Goal: Information Seeking & Learning: Learn about a topic

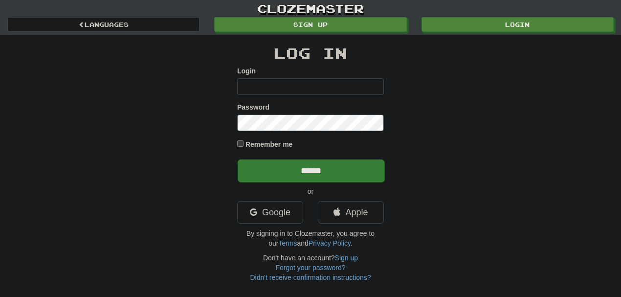
type input "********"
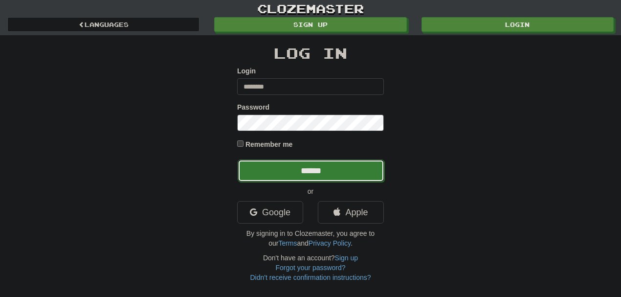
click at [307, 165] on input "******" at bounding box center [310, 170] width 147 height 22
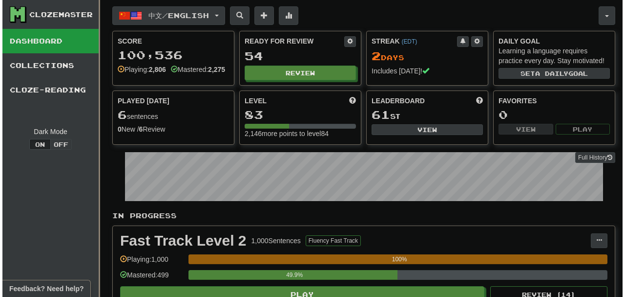
scroll to position [259, 0]
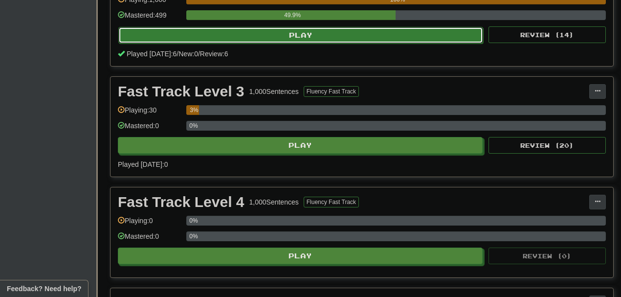
click at [305, 43] on button "Play" at bounding box center [300, 35] width 365 height 17
select select "**"
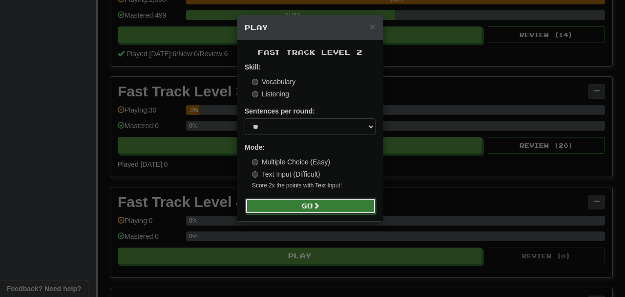
click at [301, 206] on button "Go" at bounding box center [310, 205] width 131 height 17
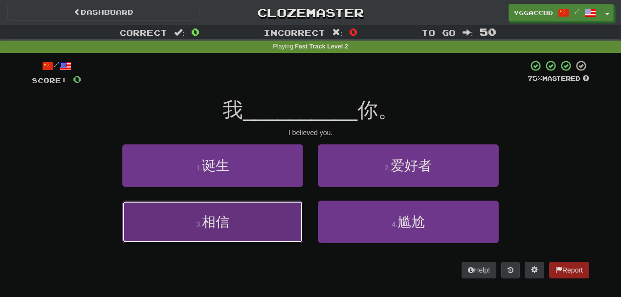
click at [258, 222] on button "3 . 相信" at bounding box center [212, 221] width 181 height 43
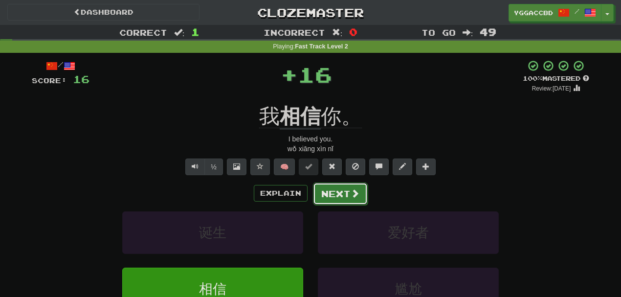
click at [331, 189] on button "Next" at bounding box center [340, 193] width 55 height 22
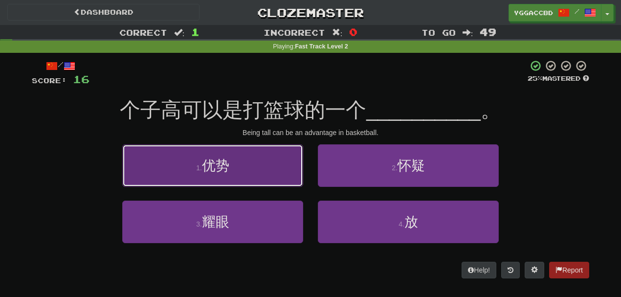
click at [239, 158] on button "1 . 优势" at bounding box center [212, 165] width 181 height 43
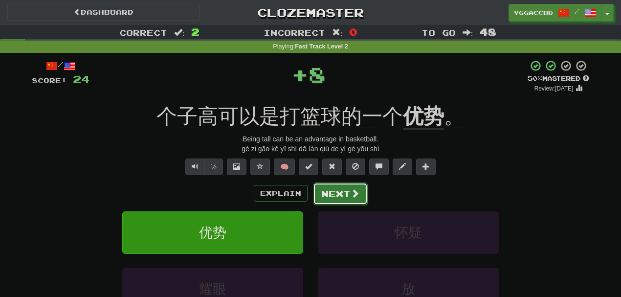
click at [332, 192] on button "Next" at bounding box center [340, 193] width 55 height 22
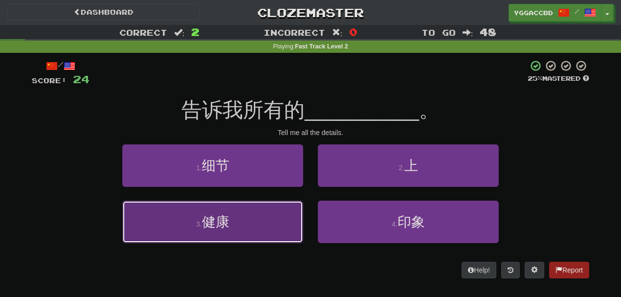
click at [255, 216] on button "3 . 健康" at bounding box center [212, 221] width 181 height 43
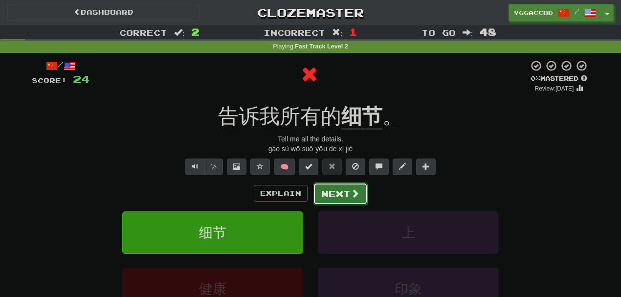
click at [339, 189] on button "Next" at bounding box center [340, 193] width 55 height 22
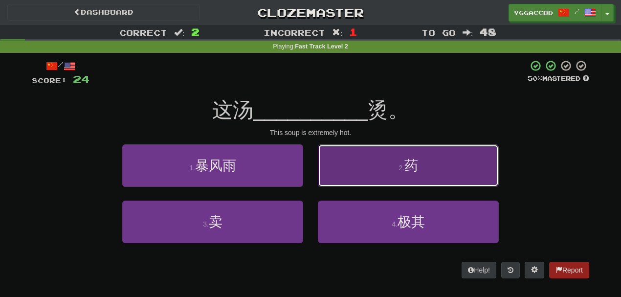
click at [409, 168] on span "药" at bounding box center [411, 165] width 14 height 15
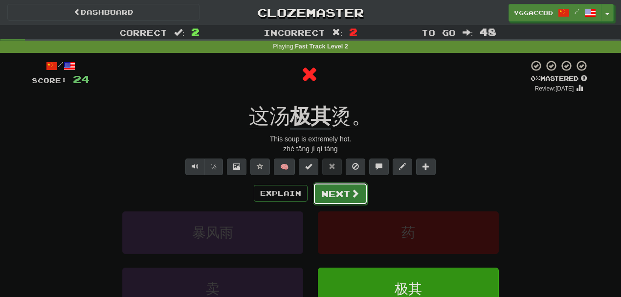
click at [331, 190] on button "Next" at bounding box center [340, 193] width 55 height 22
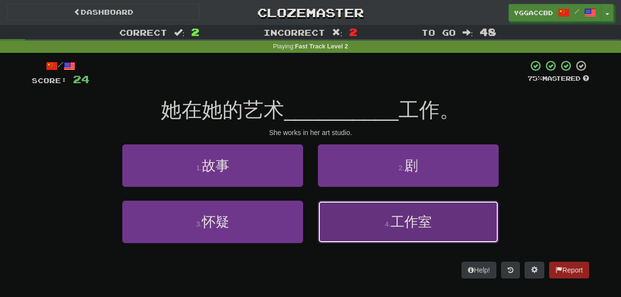
click at [370, 219] on button "4 . 工作室" at bounding box center [408, 221] width 181 height 43
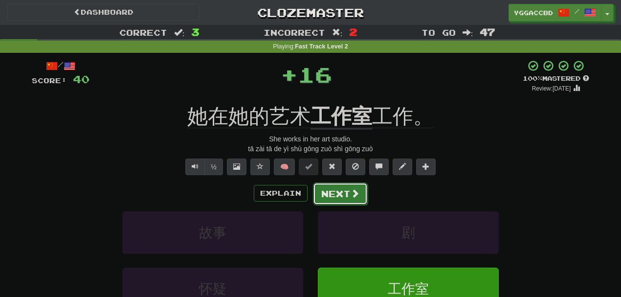
click at [340, 195] on button "Next" at bounding box center [340, 193] width 55 height 22
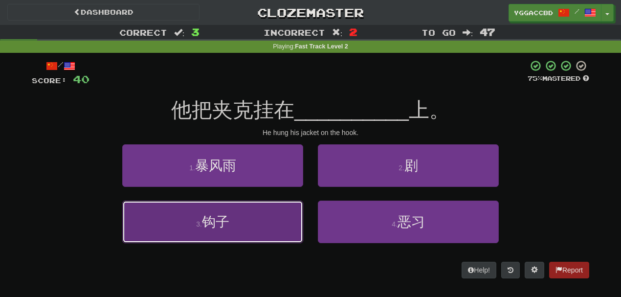
click at [275, 219] on button "3 . 钩子" at bounding box center [212, 221] width 181 height 43
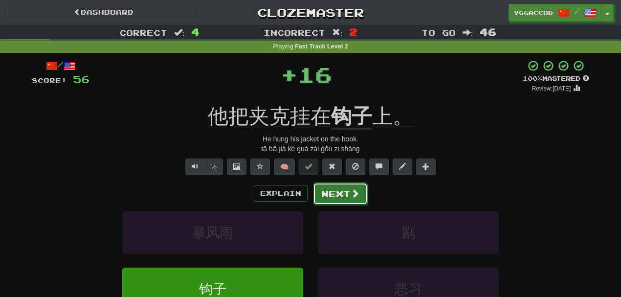
click at [341, 201] on button "Next" at bounding box center [340, 193] width 55 height 22
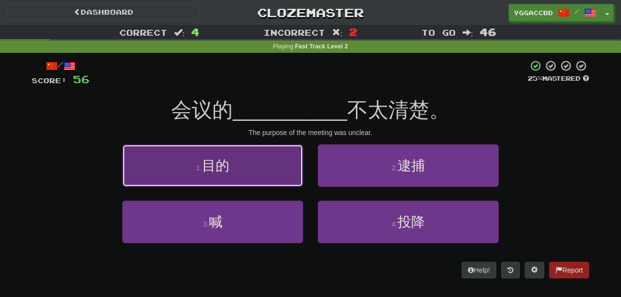
click at [259, 161] on button "1 . 目的" at bounding box center [212, 165] width 181 height 43
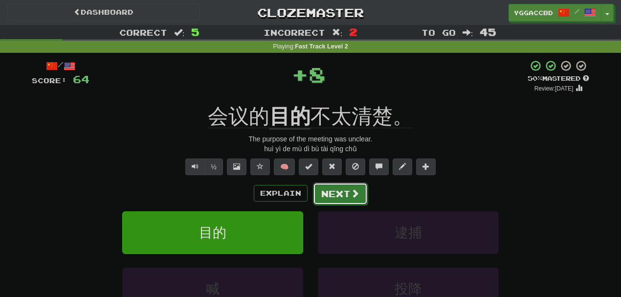
click at [327, 190] on button "Next" at bounding box center [340, 193] width 55 height 22
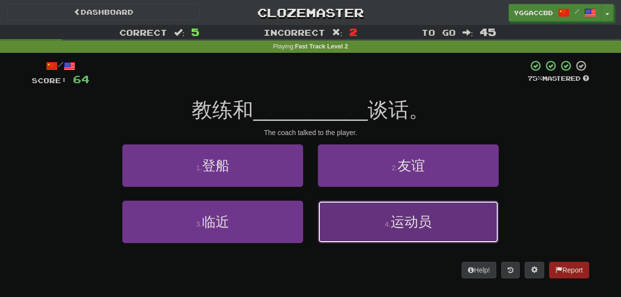
click at [363, 208] on button "4 . 运动员" at bounding box center [408, 221] width 181 height 43
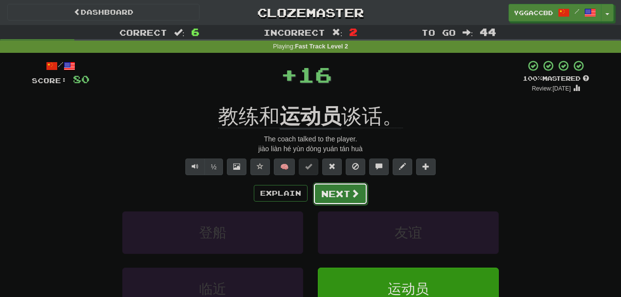
click at [331, 183] on button "Next" at bounding box center [340, 193] width 55 height 22
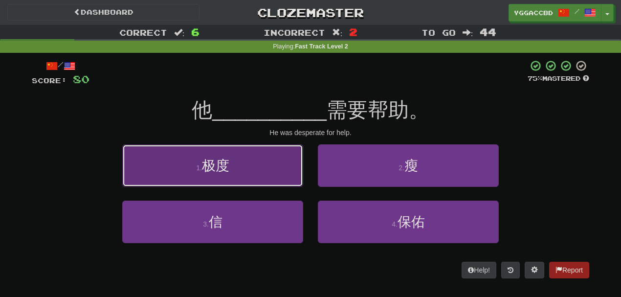
click at [235, 165] on button "1 . 极度" at bounding box center [212, 165] width 181 height 43
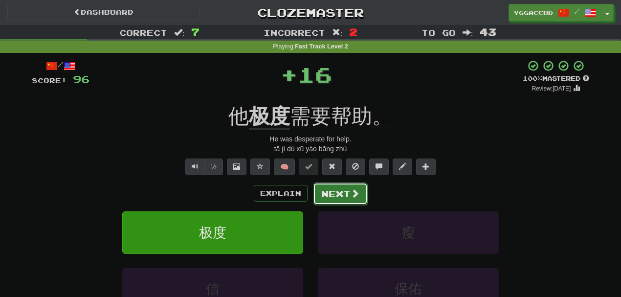
click at [335, 196] on button "Next" at bounding box center [340, 193] width 55 height 22
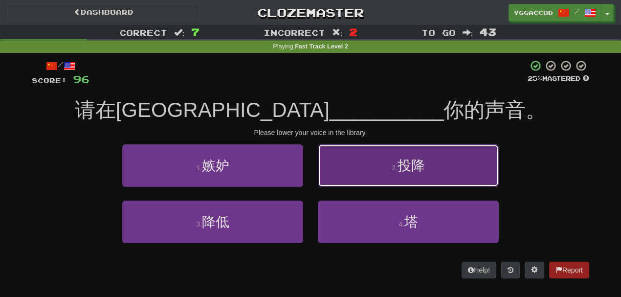
click at [374, 172] on button "2 . 投降" at bounding box center [408, 165] width 181 height 43
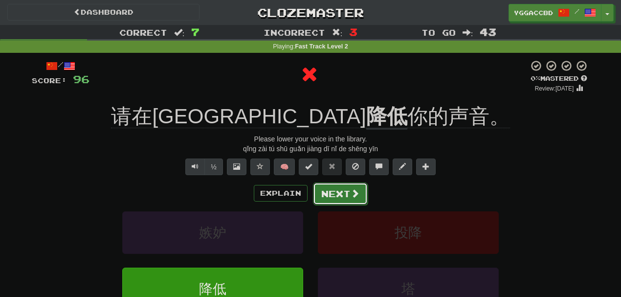
click at [338, 191] on button "Next" at bounding box center [340, 193] width 55 height 22
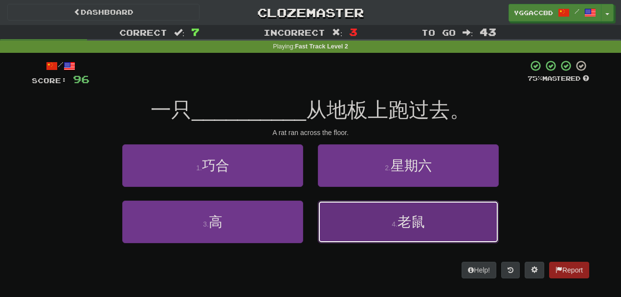
click at [376, 221] on button "4 . 老鼠" at bounding box center [408, 221] width 181 height 43
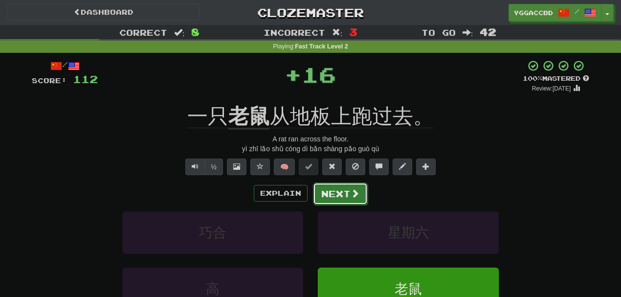
click at [341, 189] on button "Next" at bounding box center [340, 193] width 55 height 22
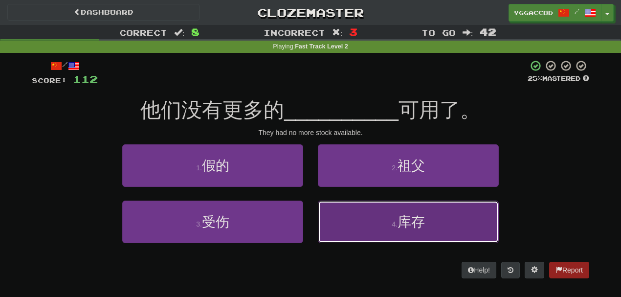
click at [365, 220] on button "4 . 库存" at bounding box center [408, 221] width 181 height 43
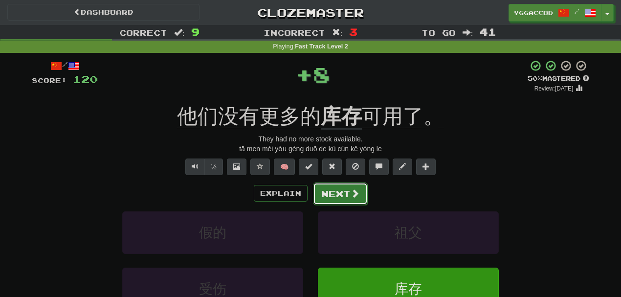
click at [347, 192] on button "Next" at bounding box center [340, 193] width 55 height 22
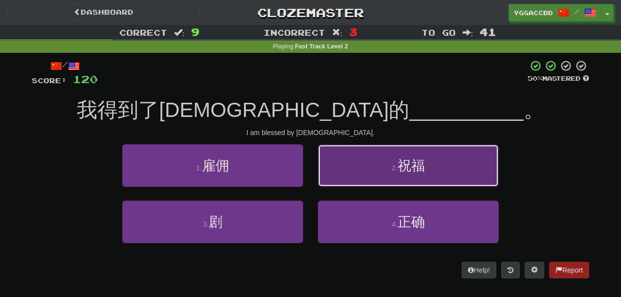
click at [382, 179] on button "2 . 祝福" at bounding box center [408, 165] width 181 height 43
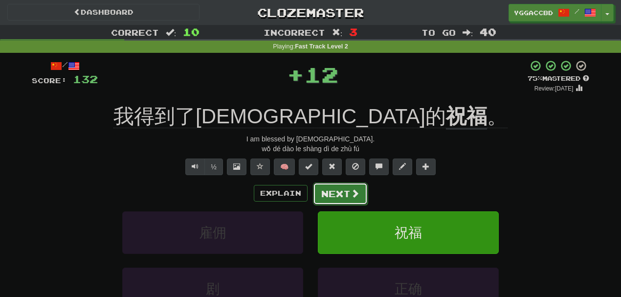
click at [345, 191] on button "Next" at bounding box center [340, 193] width 55 height 22
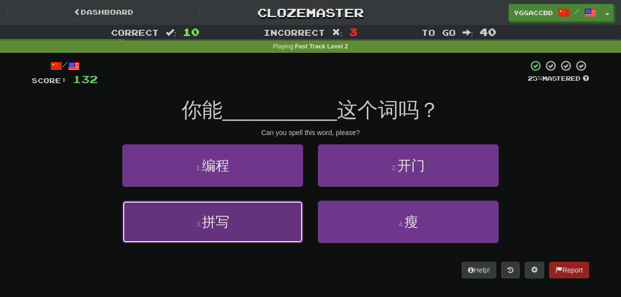
click at [263, 224] on button "3 . 拼写" at bounding box center [212, 221] width 181 height 43
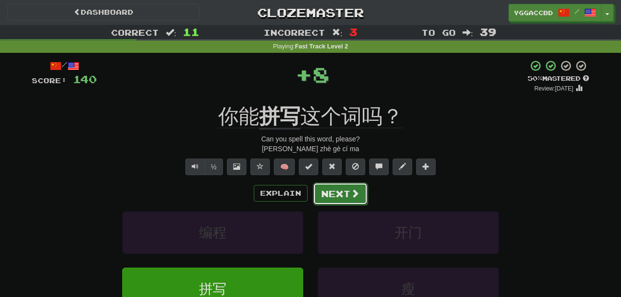
click at [348, 188] on button "Next" at bounding box center [340, 193] width 55 height 22
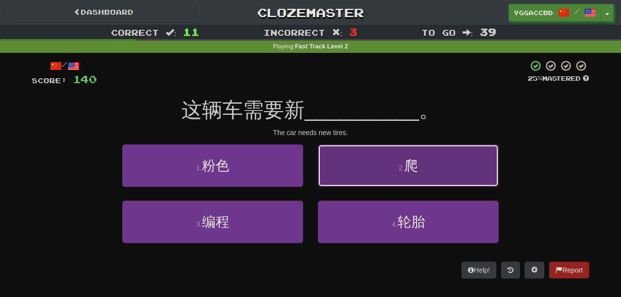
click at [373, 171] on button "2 . 爬" at bounding box center [408, 165] width 181 height 43
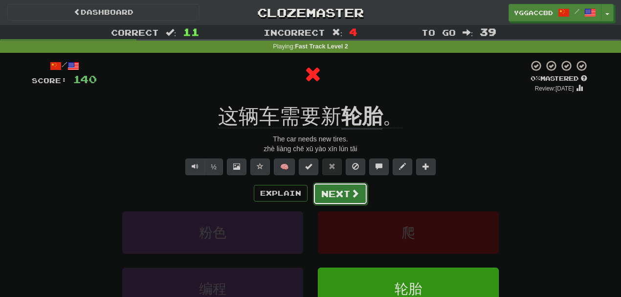
click at [339, 194] on button "Next" at bounding box center [340, 193] width 55 height 22
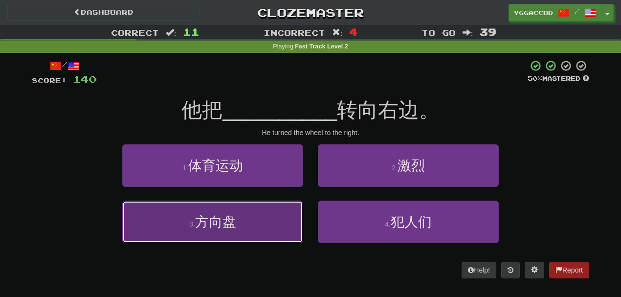
click at [254, 226] on button "3 . 方向盘" at bounding box center [212, 221] width 181 height 43
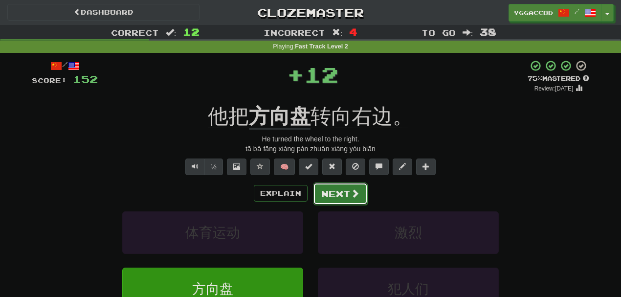
click at [328, 192] on button "Next" at bounding box center [340, 193] width 55 height 22
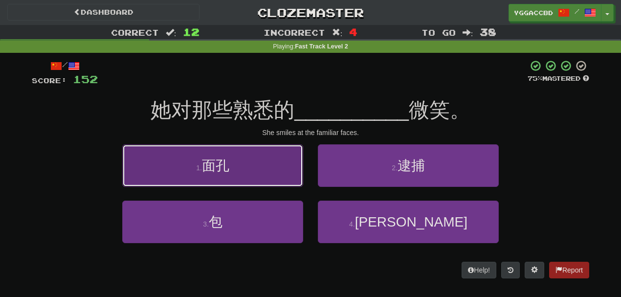
click at [264, 151] on button "1 . 面孔" at bounding box center [212, 165] width 181 height 43
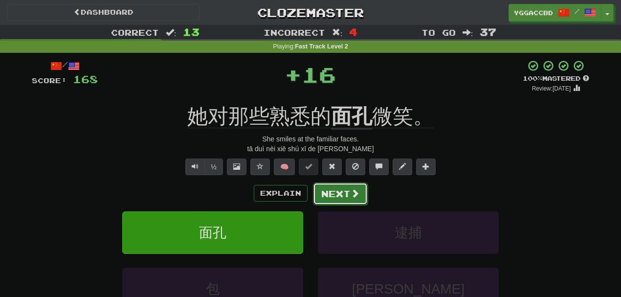
click at [333, 196] on button "Next" at bounding box center [340, 193] width 55 height 22
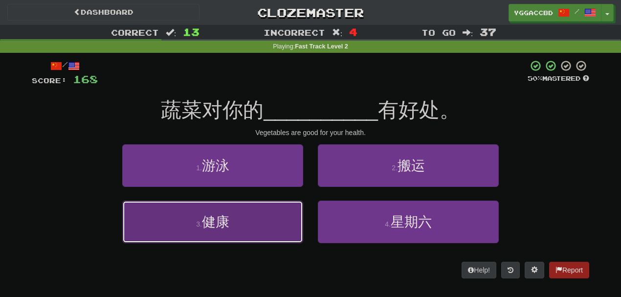
click at [256, 221] on button "3 . 健康" at bounding box center [212, 221] width 181 height 43
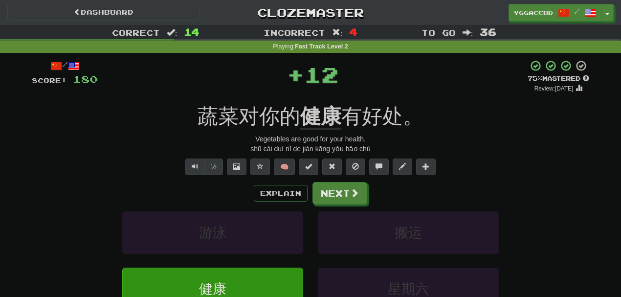
click at [326, 204] on div "Explain Next 游泳 搬运 健康 星期六 Learn more: 游泳 搬运 健康 星期六" at bounding box center [310, 260] width 557 height 157
click at [348, 194] on button "Next" at bounding box center [340, 193] width 55 height 22
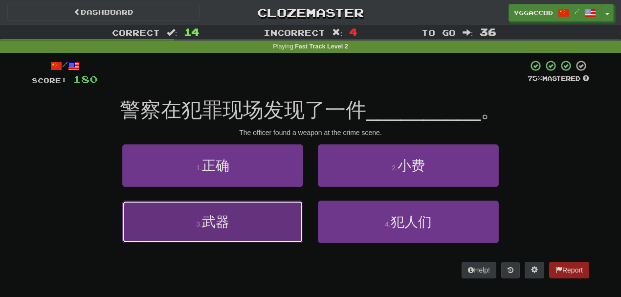
click at [254, 230] on button "3 . 武器" at bounding box center [212, 221] width 181 height 43
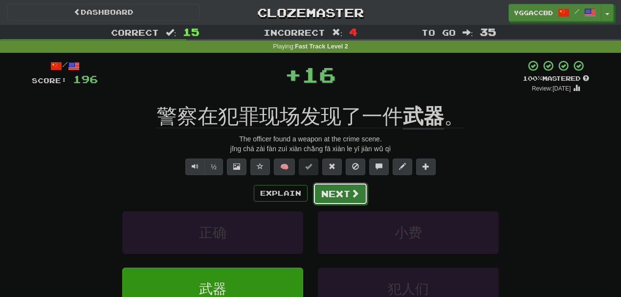
click at [337, 198] on button "Next" at bounding box center [340, 193] width 55 height 22
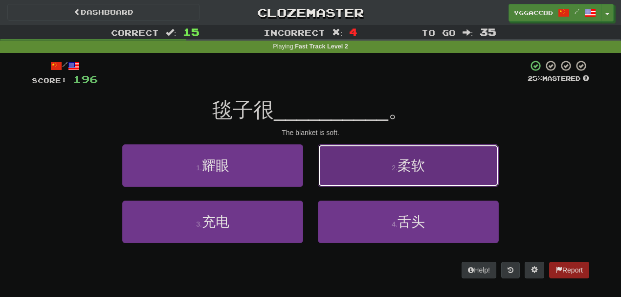
click at [374, 175] on button "2 . 柔软" at bounding box center [408, 165] width 181 height 43
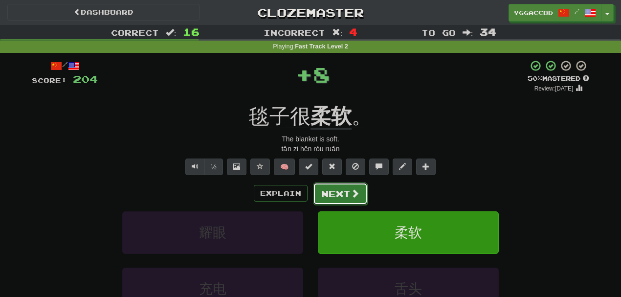
click at [335, 191] on button "Next" at bounding box center [340, 193] width 55 height 22
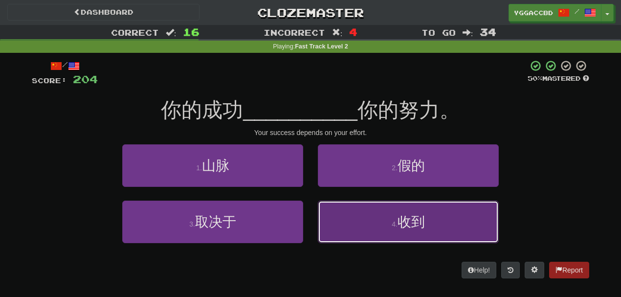
click at [356, 215] on button "4 . 收到" at bounding box center [408, 221] width 181 height 43
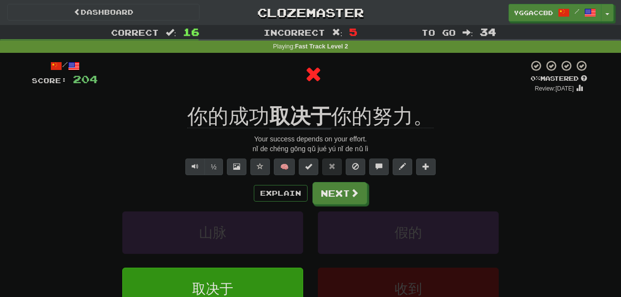
click at [289, 95] on div "/ Score: 204 0 % Mastered Review: 2025-09-16 你的成功 取决于 你的努力。 Your success depend…" at bounding box center [310, 210] width 557 height 300
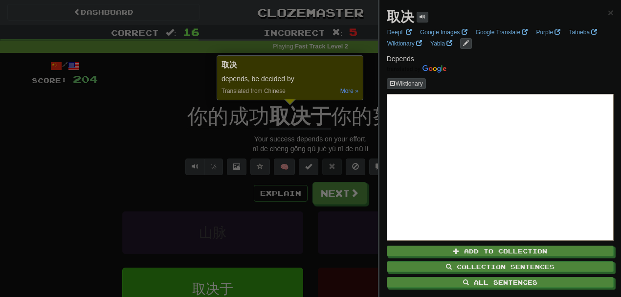
click at [187, 76] on div at bounding box center [310, 148] width 621 height 297
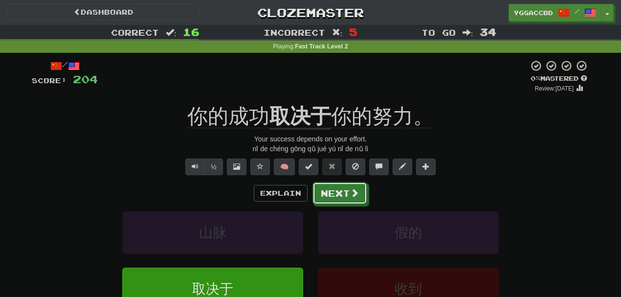
click at [328, 191] on button "Next" at bounding box center [339, 193] width 55 height 22
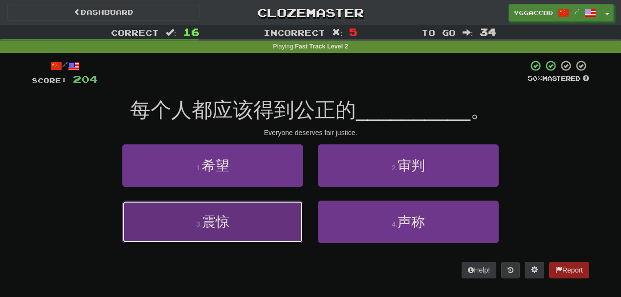
click at [243, 217] on button "3 . 震惊" at bounding box center [212, 221] width 181 height 43
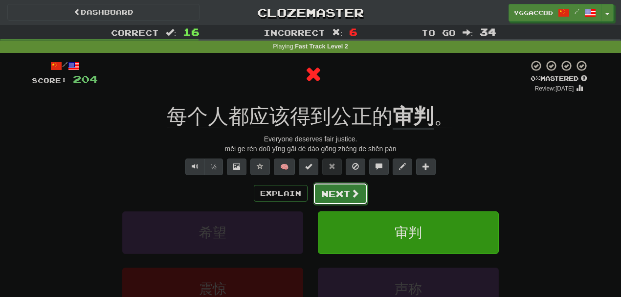
click at [338, 193] on button "Next" at bounding box center [340, 193] width 55 height 22
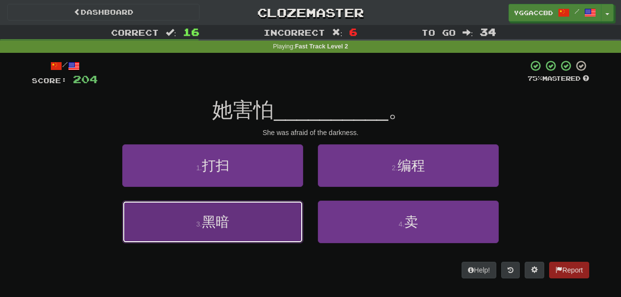
click at [248, 221] on button "3 . 黑暗" at bounding box center [212, 221] width 181 height 43
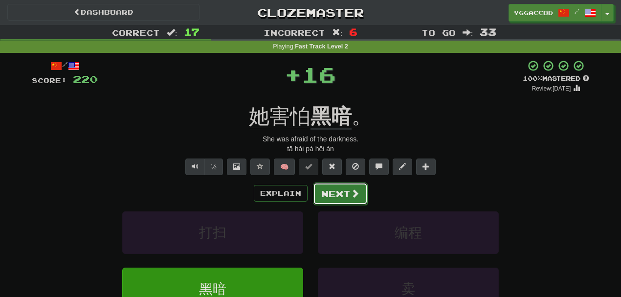
click at [330, 192] on button "Next" at bounding box center [340, 193] width 55 height 22
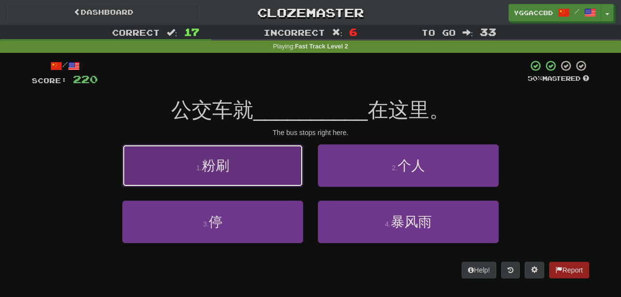
click at [256, 175] on button "1 . 粉刷" at bounding box center [212, 165] width 181 height 43
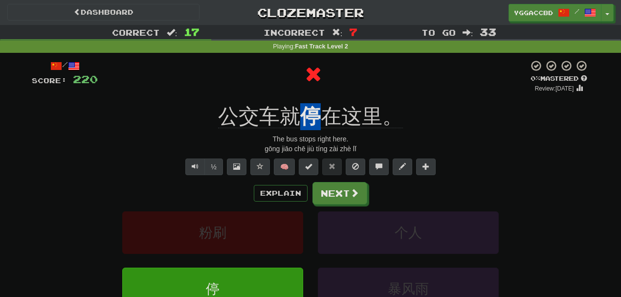
drag, startPoint x: 301, startPoint y: 98, endPoint x: 316, endPoint y: 102, distance: 15.6
click at [316, 102] on div "/ Score: 220 0 % Mastered Review: 2025-09-16 公交车就 停 在这里。 The bus stops right he…" at bounding box center [310, 210] width 557 height 300
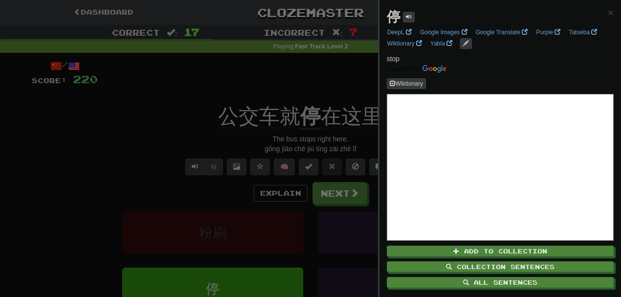
click at [346, 74] on div at bounding box center [310, 148] width 621 height 297
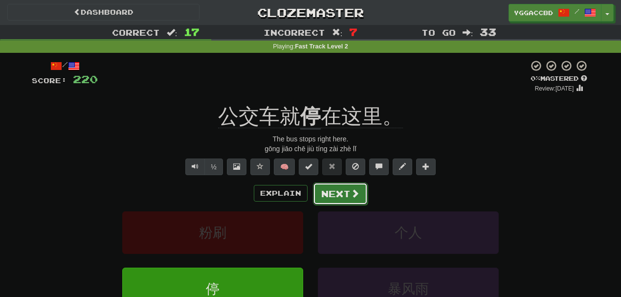
click at [344, 186] on button "Next" at bounding box center [340, 193] width 55 height 22
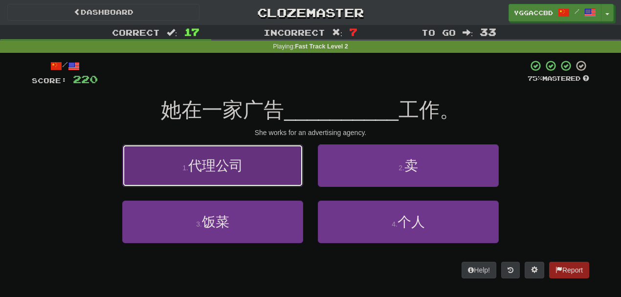
click at [253, 182] on button "1 . 代理公司" at bounding box center [212, 165] width 181 height 43
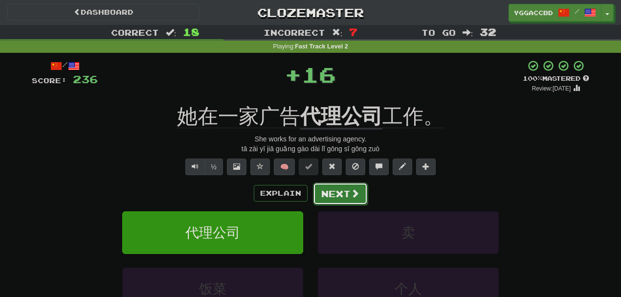
click at [328, 186] on button "Next" at bounding box center [340, 193] width 55 height 22
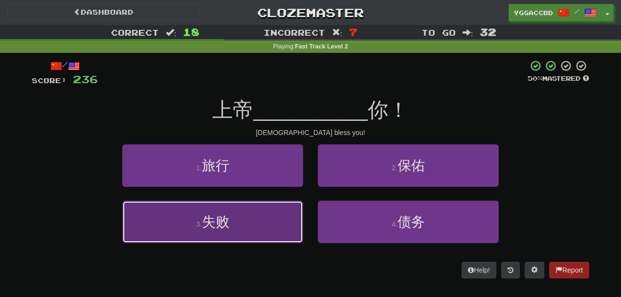
click at [256, 216] on button "3 . 失败" at bounding box center [212, 221] width 181 height 43
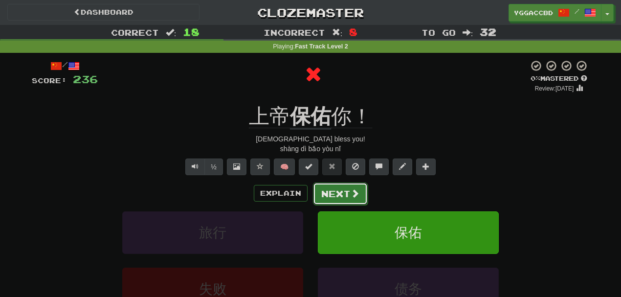
click at [323, 194] on button "Next" at bounding box center [340, 193] width 55 height 22
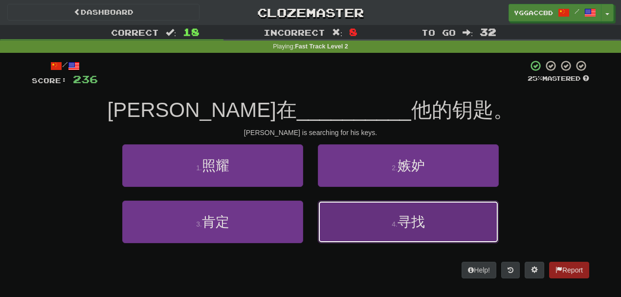
click at [362, 205] on button "4 . 寻找" at bounding box center [408, 221] width 181 height 43
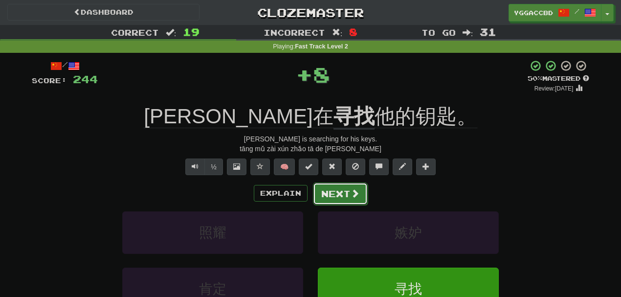
click at [329, 186] on button "Next" at bounding box center [340, 193] width 55 height 22
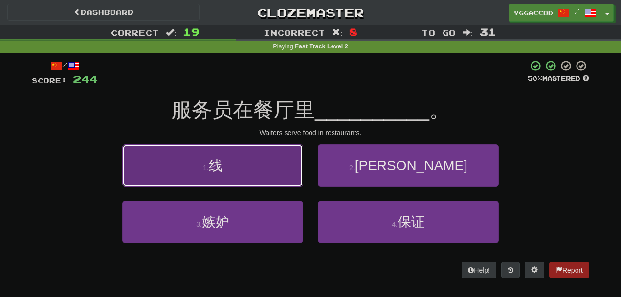
click at [259, 168] on button "1 . 线" at bounding box center [212, 165] width 181 height 43
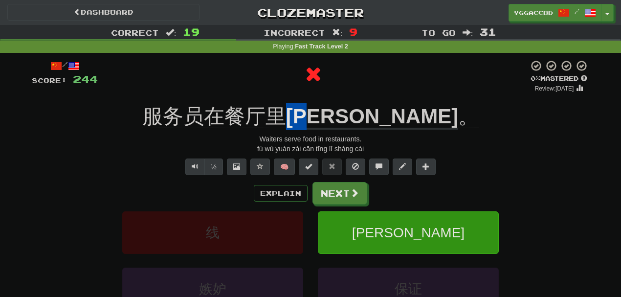
drag, startPoint x: 359, startPoint y: 102, endPoint x: 389, endPoint y: 101, distance: 30.3
click at [389, 101] on div "/ Score: 244 0 % Mastered Review: 2025-09-16 服务员在餐厅里 上菜 。 Waiters serve food in…" at bounding box center [310, 210] width 557 height 300
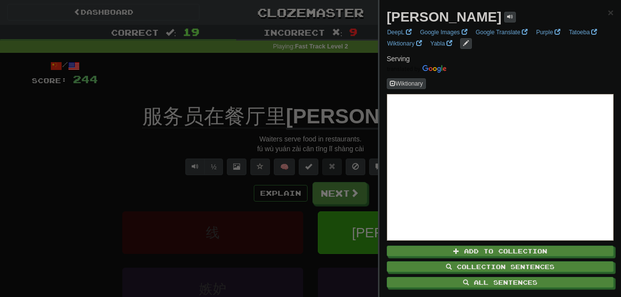
click at [364, 79] on div at bounding box center [310, 148] width 621 height 297
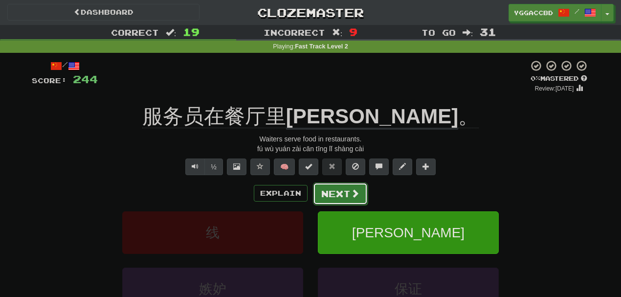
click at [341, 199] on button "Next" at bounding box center [340, 193] width 55 height 22
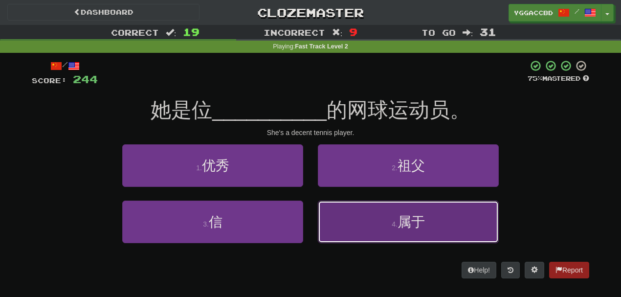
click at [358, 209] on button "4 . 属于" at bounding box center [408, 221] width 181 height 43
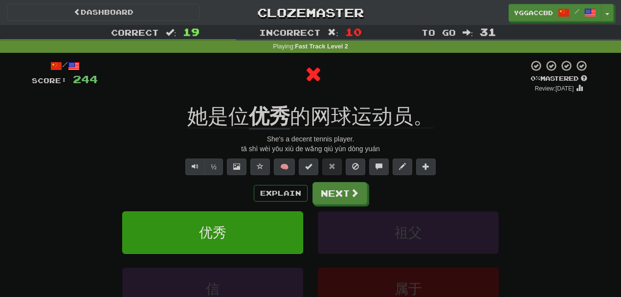
click at [265, 95] on div "/ Score: 244 0 % Mastered Review: 2025-09-16 她是位 优秀 的网球运动员。 She's a decent tenn…" at bounding box center [310, 210] width 557 height 300
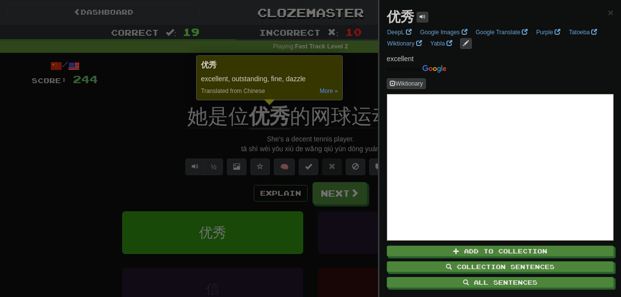
click at [309, 157] on div at bounding box center [310, 148] width 621 height 297
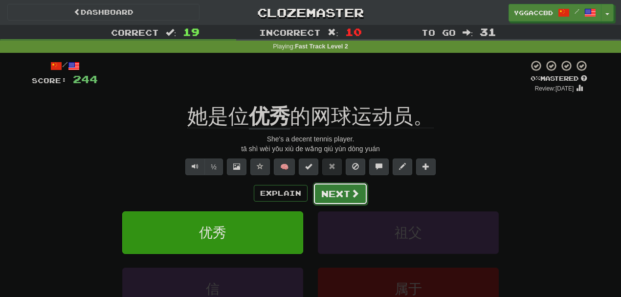
click at [337, 195] on button "Next" at bounding box center [340, 193] width 55 height 22
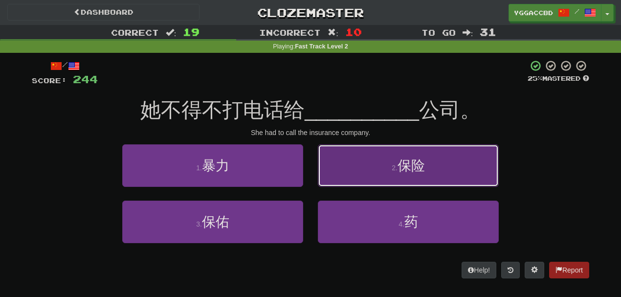
click at [344, 167] on button "2 . 保险" at bounding box center [408, 165] width 181 height 43
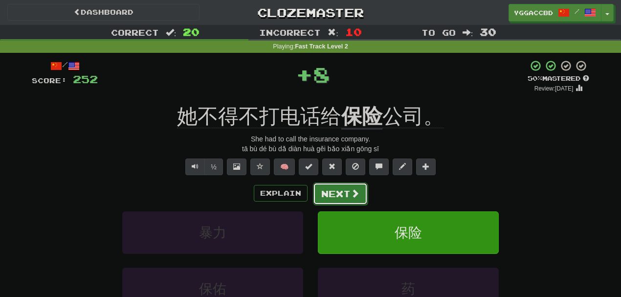
click at [313, 192] on button "Next" at bounding box center [340, 193] width 55 height 22
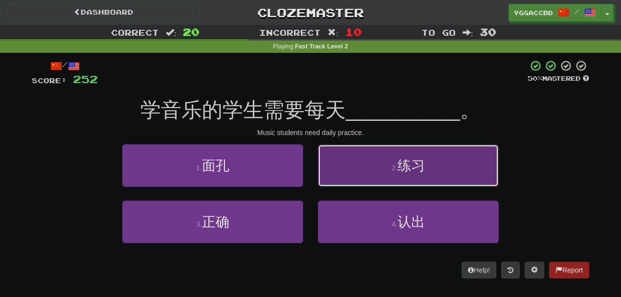
click at [358, 176] on button "2 . 练习" at bounding box center [408, 165] width 181 height 43
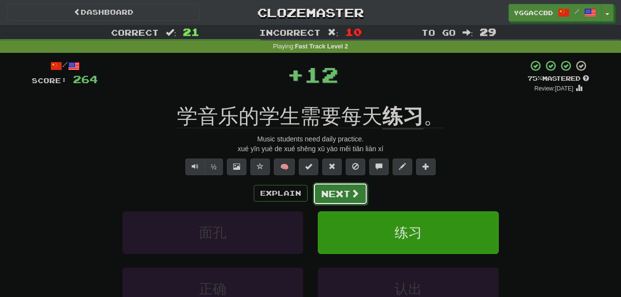
click at [332, 188] on button "Next" at bounding box center [340, 193] width 55 height 22
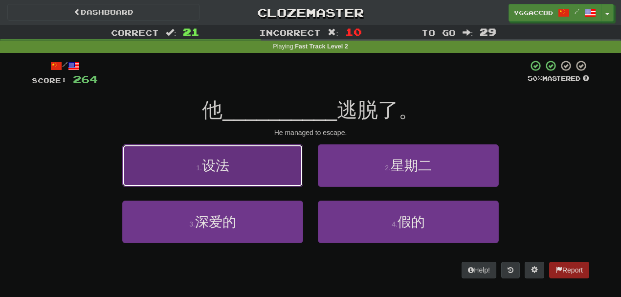
click at [272, 168] on button "1 . 设法" at bounding box center [212, 165] width 181 height 43
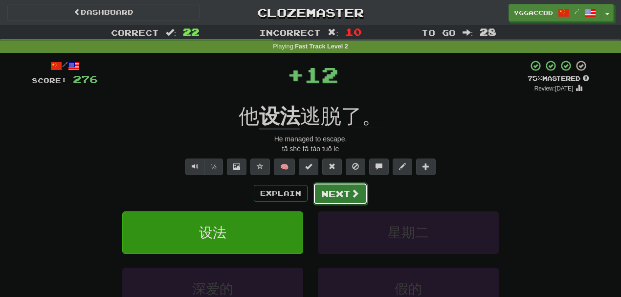
click at [336, 185] on button "Next" at bounding box center [340, 193] width 55 height 22
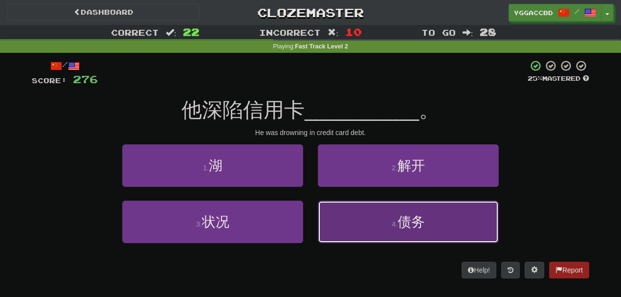
click at [374, 205] on button "4 . 债务" at bounding box center [408, 221] width 181 height 43
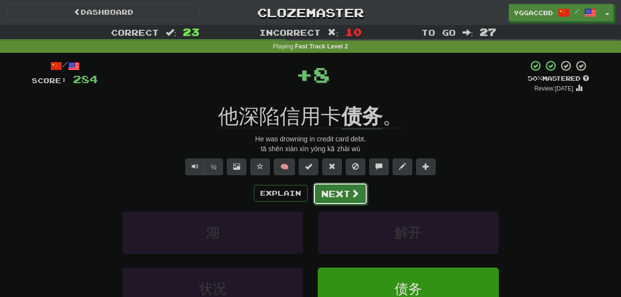
click at [333, 184] on button "Next" at bounding box center [340, 193] width 55 height 22
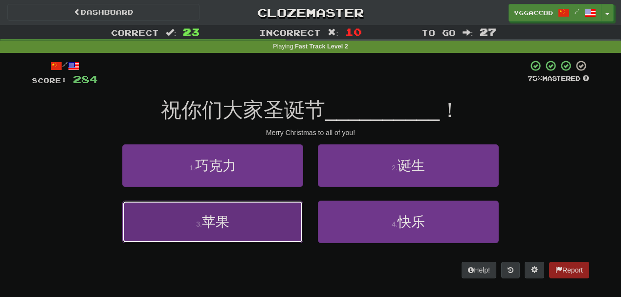
click at [278, 224] on button "3 . 苹果" at bounding box center [212, 221] width 181 height 43
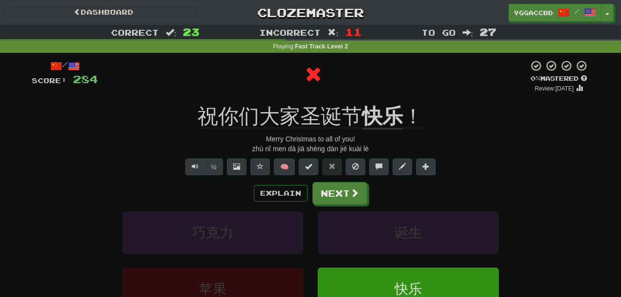
click at [382, 96] on div "/ Score: 284 0 % Mastered Review: 2025-09-16 祝你们大家圣诞节 快乐 ！ Merry Christmas to a…" at bounding box center [310, 210] width 557 height 300
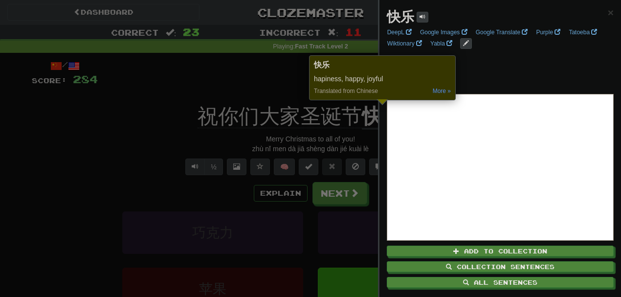
click at [266, 96] on div at bounding box center [310, 148] width 621 height 297
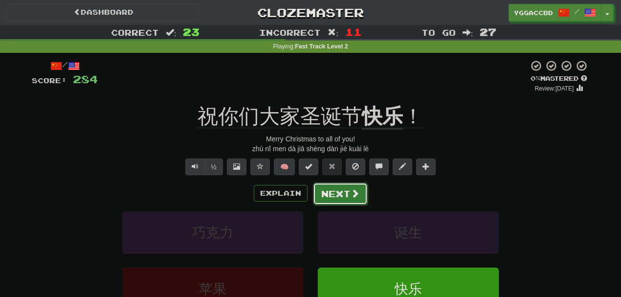
click at [341, 196] on button "Next" at bounding box center [340, 193] width 55 height 22
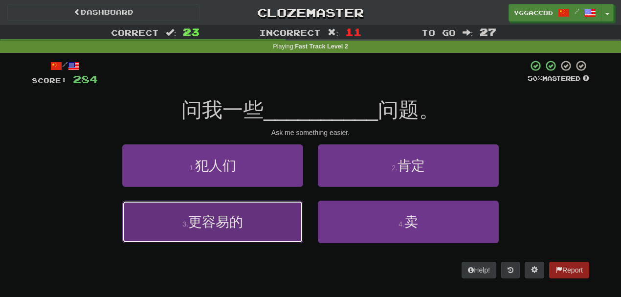
click at [279, 236] on button "3 . 更容易的" at bounding box center [212, 221] width 181 height 43
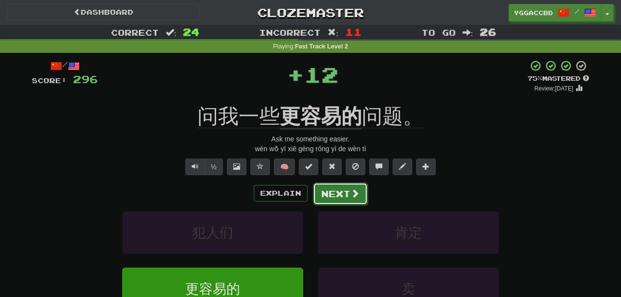
click at [347, 193] on button "Next" at bounding box center [340, 193] width 55 height 22
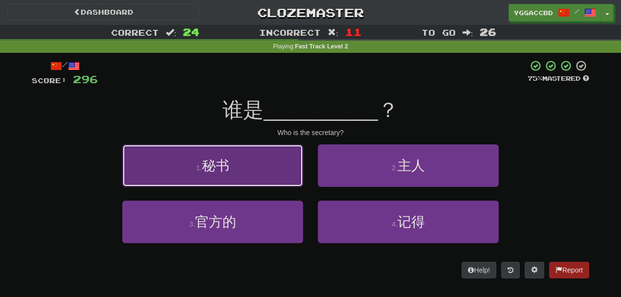
click at [261, 174] on button "1 . 秘书" at bounding box center [212, 165] width 181 height 43
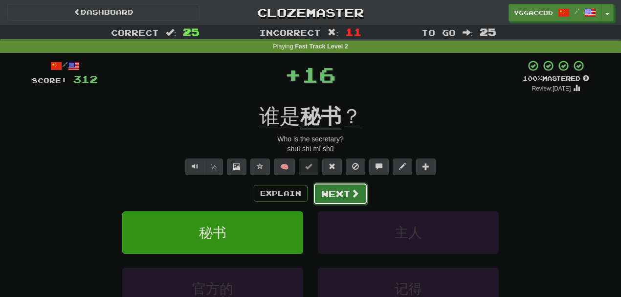
click at [342, 187] on button "Next" at bounding box center [340, 193] width 55 height 22
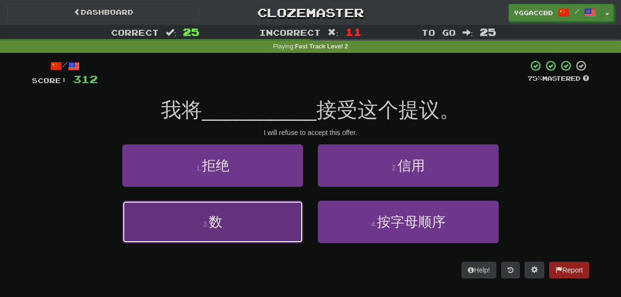
click at [250, 220] on button "3 . 数" at bounding box center [212, 221] width 181 height 43
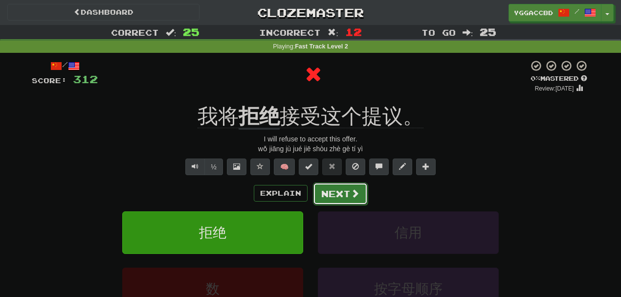
click at [325, 190] on button "Next" at bounding box center [340, 193] width 55 height 22
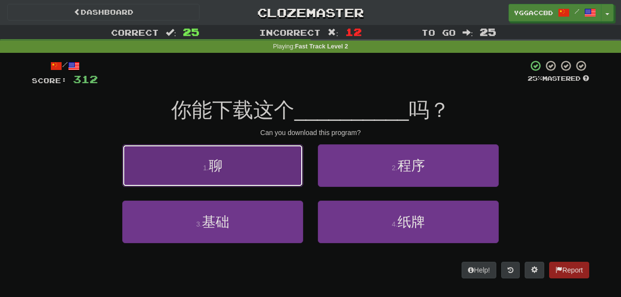
click at [248, 172] on button "1 . 聊" at bounding box center [212, 165] width 181 height 43
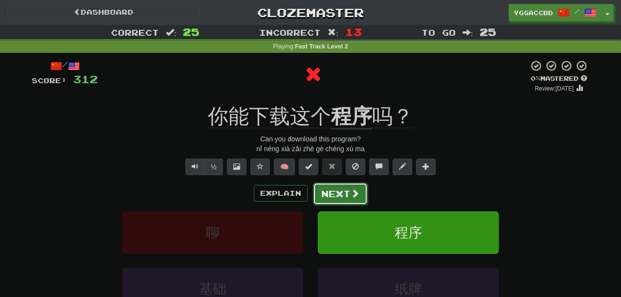
click at [351, 192] on span at bounding box center [354, 193] width 9 height 9
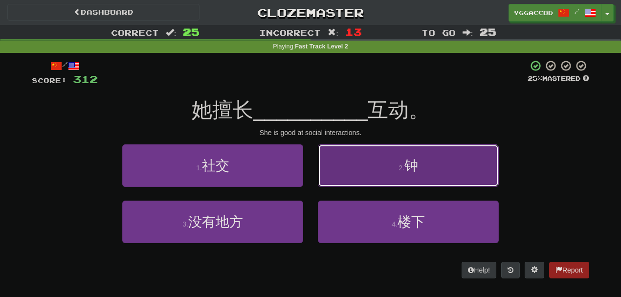
click at [399, 167] on small "2 ." at bounding box center [401, 168] width 6 height 8
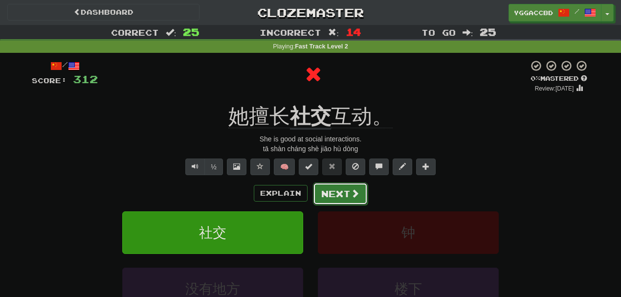
click at [350, 191] on span at bounding box center [354, 193] width 9 height 9
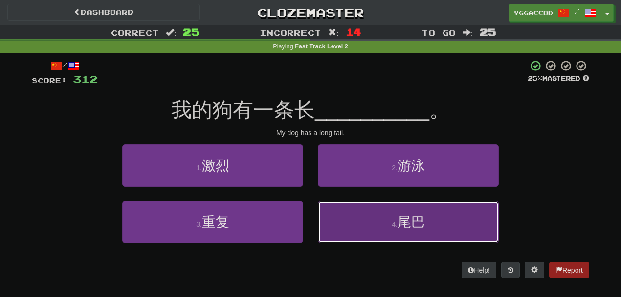
click at [339, 216] on button "4 . 尾巴" at bounding box center [408, 221] width 181 height 43
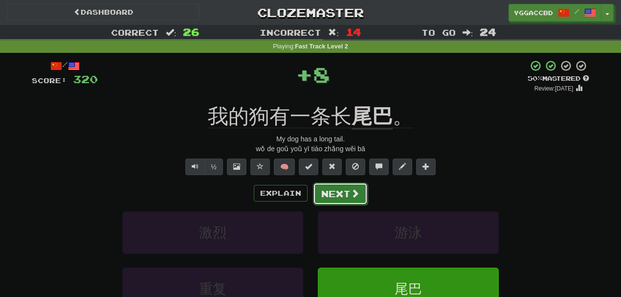
click at [335, 193] on button "Next" at bounding box center [340, 193] width 55 height 22
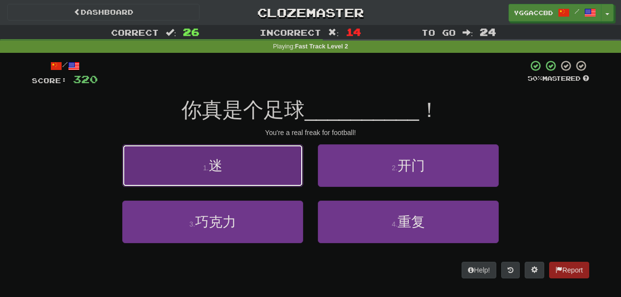
click at [266, 176] on button "1 . 迷" at bounding box center [212, 165] width 181 height 43
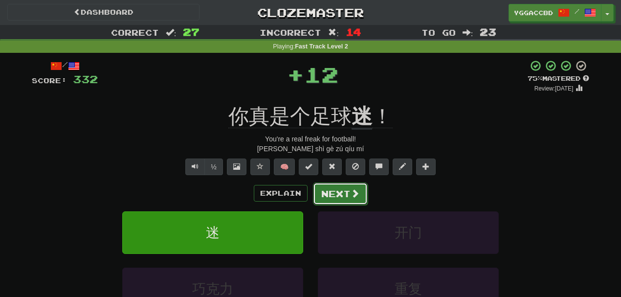
click at [354, 189] on span at bounding box center [354, 193] width 9 height 9
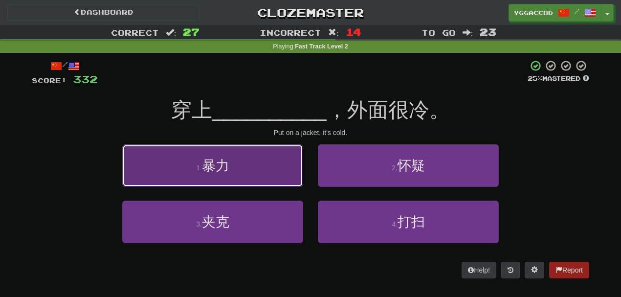
click at [238, 176] on button "1 . 暴力" at bounding box center [212, 165] width 181 height 43
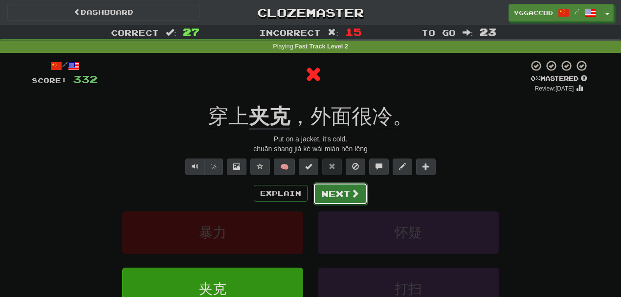
click at [348, 188] on button "Next" at bounding box center [340, 193] width 55 height 22
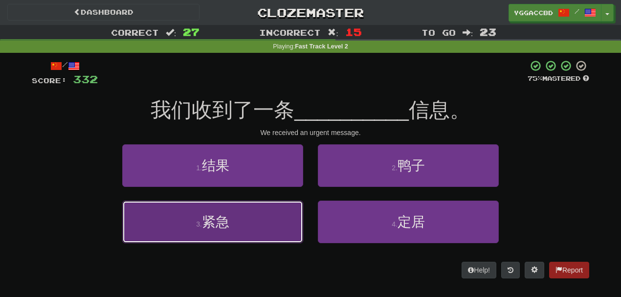
click at [255, 203] on button "3 . 紧急" at bounding box center [212, 221] width 181 height 43
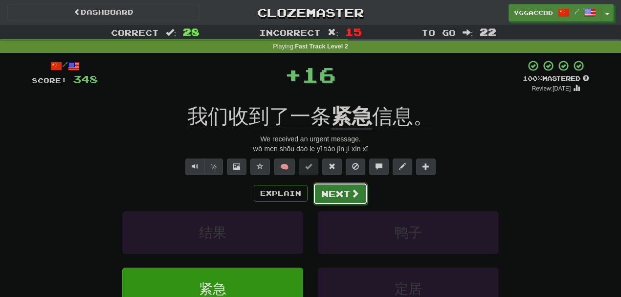
click at [332, 196] on button "Next" at bounding box center [340, 193] width 55 height 22
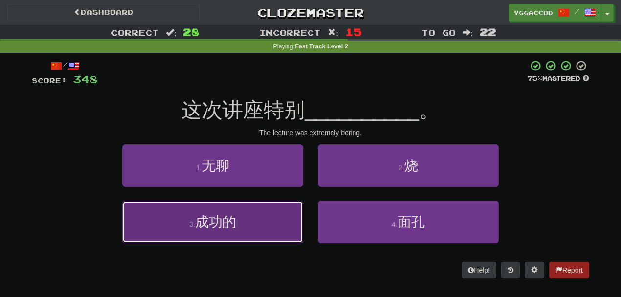
click at [276, 224] on button "3 . 成功的" at bounding box center [212, 221] width 181 height 43
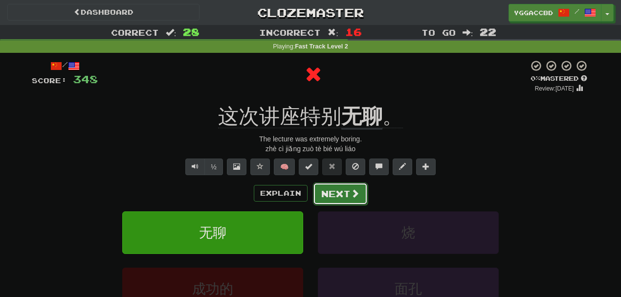
click at [343, 189] on button "Next" at bounding box center [340, 193] width 55 height 22
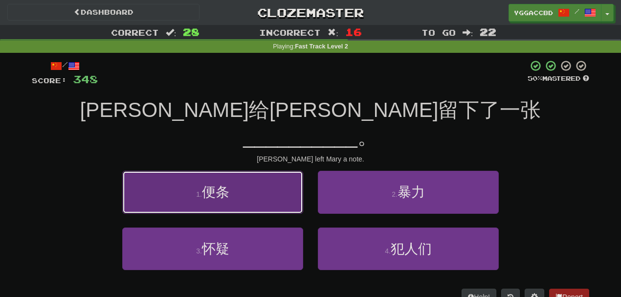
click at [262, 177] on button "1 . 便条" at bounding box center [212, 192] width 181 height 43
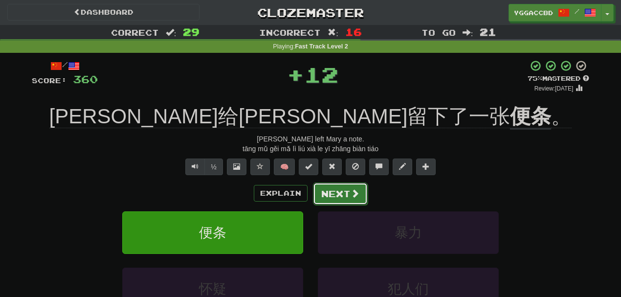
click at [346, 192] on button "Next" at bounding box center [340, 193] width 55 height 22
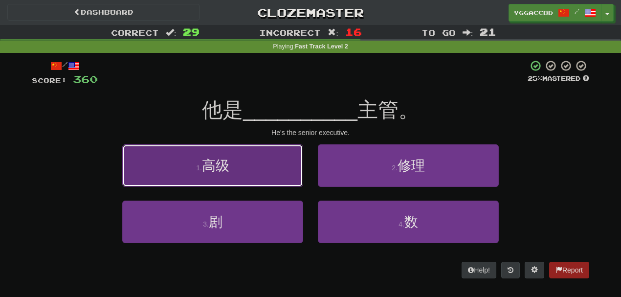
click at [279, 177] on button "1 . 高级" at bounding box center [212, 165] width 181 height 43
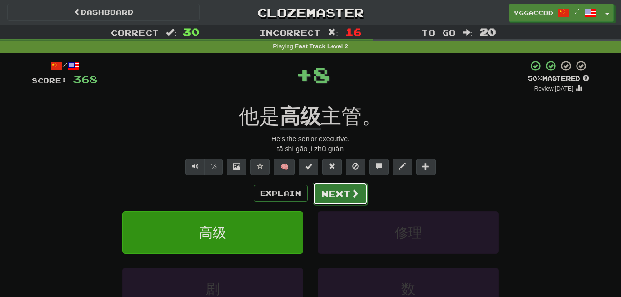
click at [338, 189] on button "Next" at bounding box center [340, 193] width 55 height 22
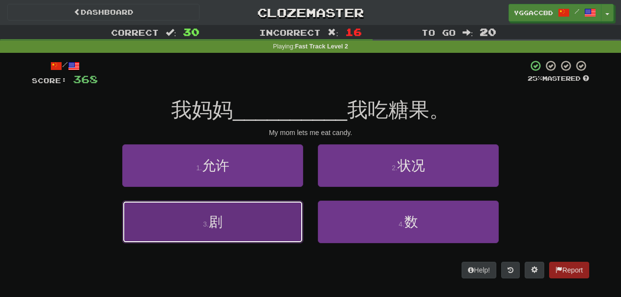
click at [268, 223] on button "3 . 剧" at bounding box center [212, 221] width 181 height 43
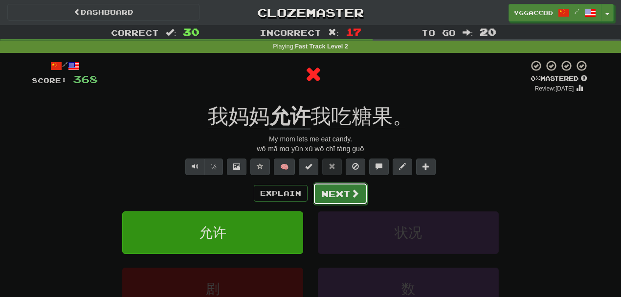
click at [333, 192] on button "Next" at bounding box center [340, 193] width 55 height 22
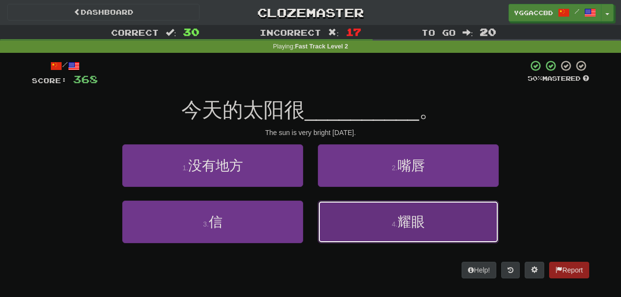
click at [389, 222] on button "4 . 耀眼" at bounding box center [408, 221] width 181 height 43
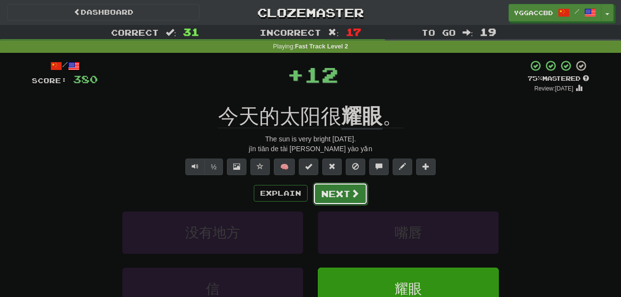
click at [341, 189] on button "Next" at bounding box center [340, 193] width 55 height 22
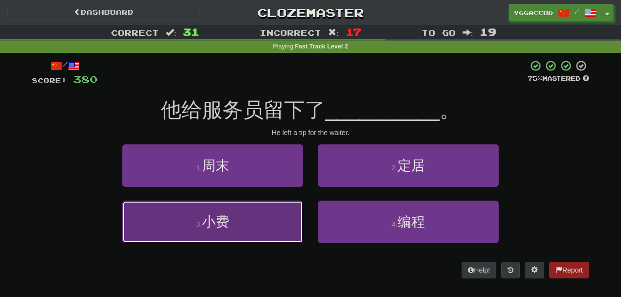
click at [263, 225] on button "3 . 小费" at bounding box center [212, 221] width 181 height 43
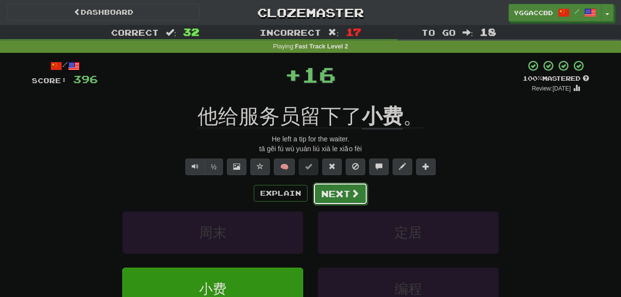
click at [334, 196] on button "Next" at bounding box center [340, 193] width 55 height 22
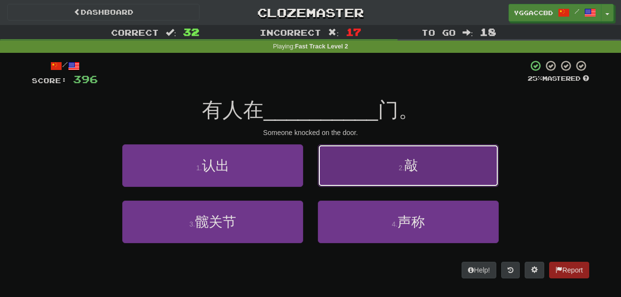
click at [375, 166] on button "2 . 敲" at bounding box center [408, 165] width 181 height 43
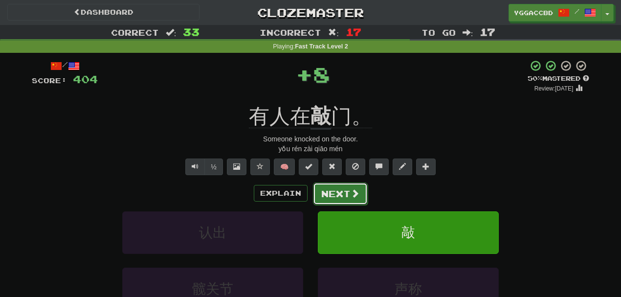
click at [340, 191] on button "Next" at bounding box center [340, 193] width 55 height 22
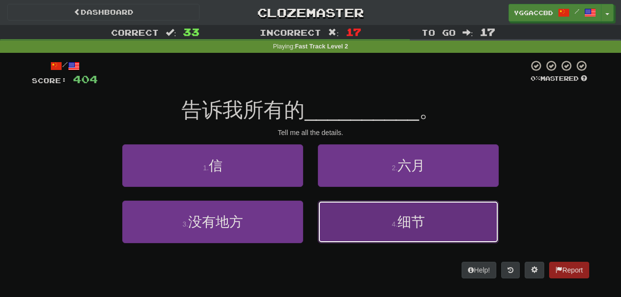
click at [365, 216] on button "4 . 细节" at bounding box center [408, 221] width 181 height 43
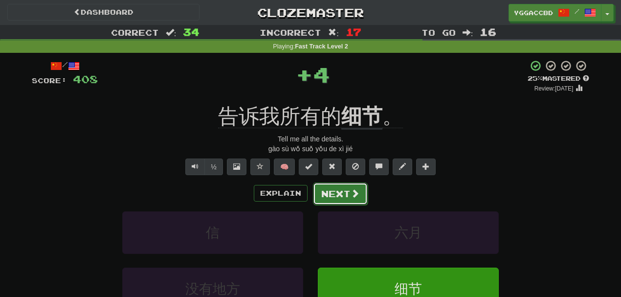
click at [348, 191] on button "Next" at bounding box center [340, 193] width 55 height 22
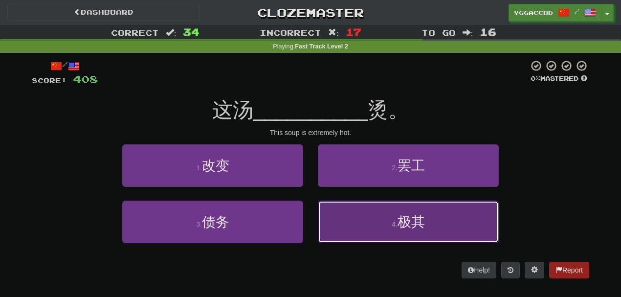
click at [402, 227] on span "极其" at bounding box center [410, 221] width 27 height 15
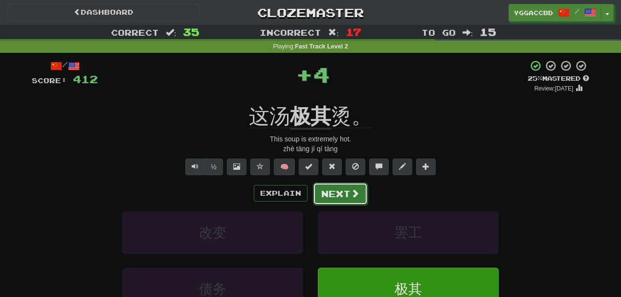
click at [329, 182] on button "Next" at bounding box center [340, 193] width 55 height 22
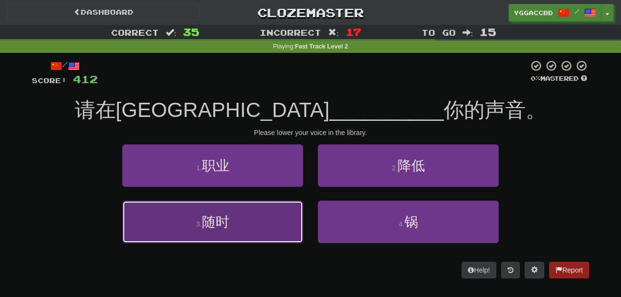
click at [273, 234] on button "3 . 随时" at bounding box center [212, 221] width 181 height 43
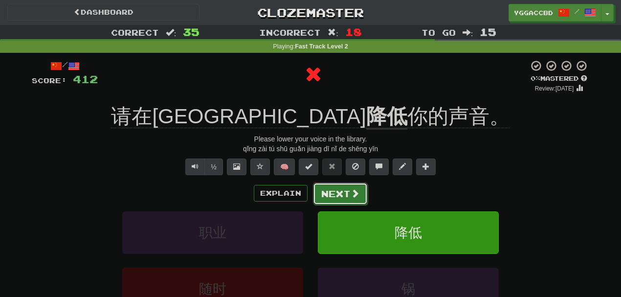
click at [345, 191] on button "Next" at bounding box center [340, 193] width 55 height 22
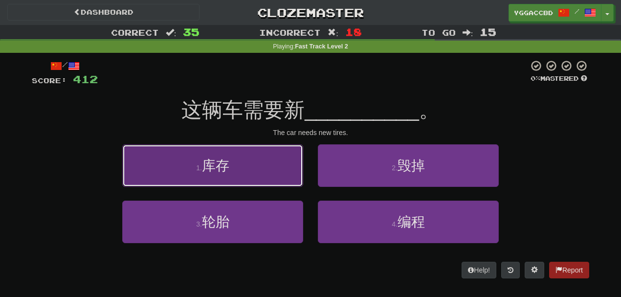
click at [251, 172] on button "1 . 库存" at bounding box center [212, 165] width 181 height 43
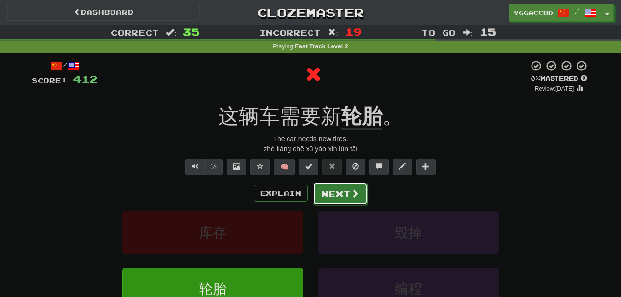
click at [338, 188] on button "Next" at bounding box center [340, 193] width 55 height 22
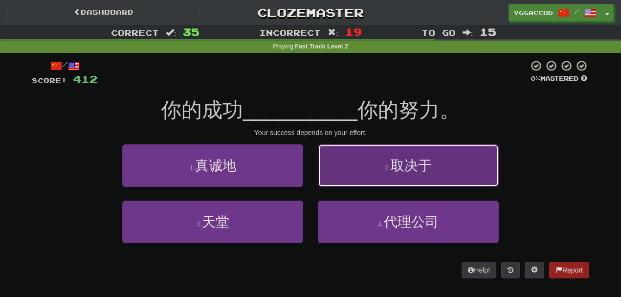
click at [370, 162] on button "2 . 取决于" at bounding box center [408, 165] width 181 height 43
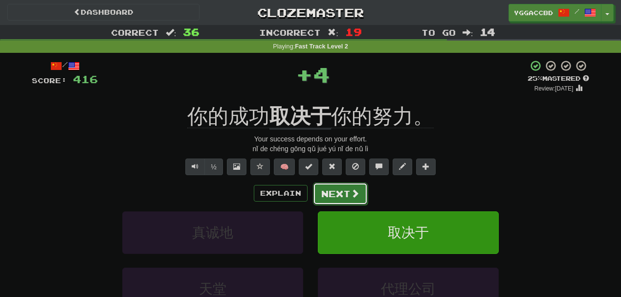
click at [333, 189] on button "Next" at bounding box center [340, 193] width 55 height 22
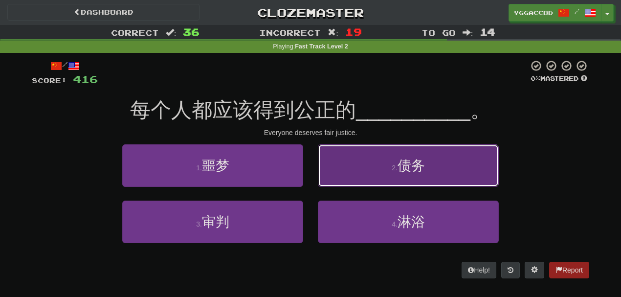
click at [370, 164] on button "2 . 债务" at bounding box center [408, 165] width 181 height 43
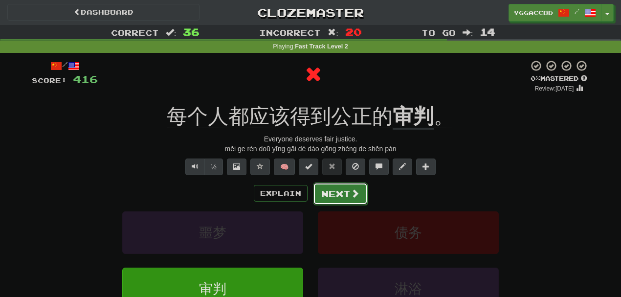
click at [347, 191] on button "Next" at bounding box center [340, 193] width 55 height 22
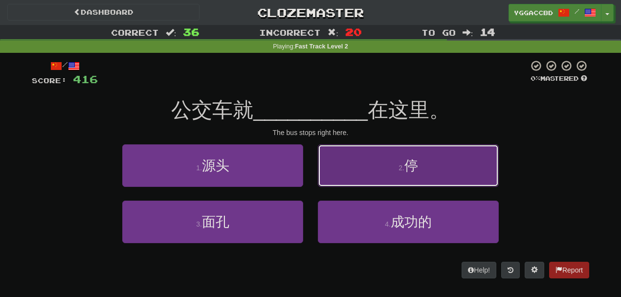
click at [373, 172] on button "2 . 停" at bounding box center [408, 165] width 181 height 43
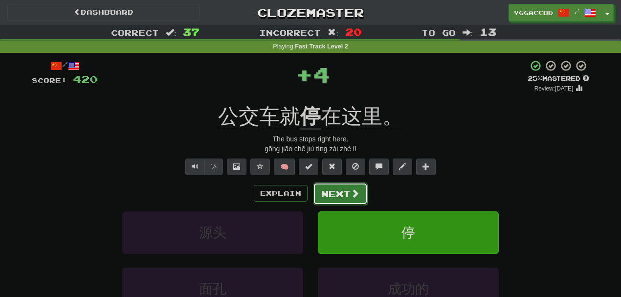
click at [333, 190] on button "Next" at bounding box center [340, 193] width 55 height 22
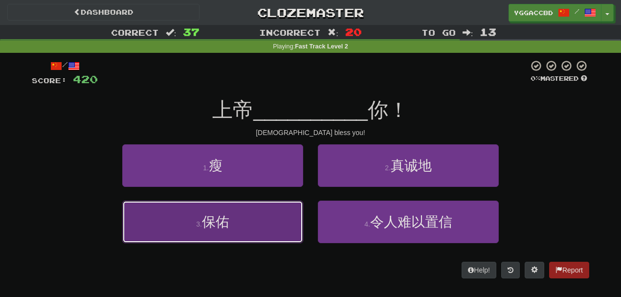
click at [284, 212] on button "3 . 保佑" at bounding box center [212, 221] width 181 height 43
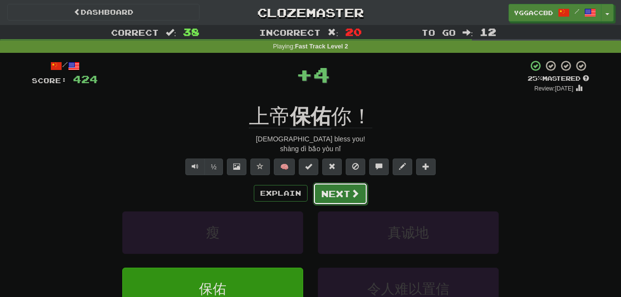
click at [340, 194] on button "Next" at bounding box center [340, 193] width 55 height 22
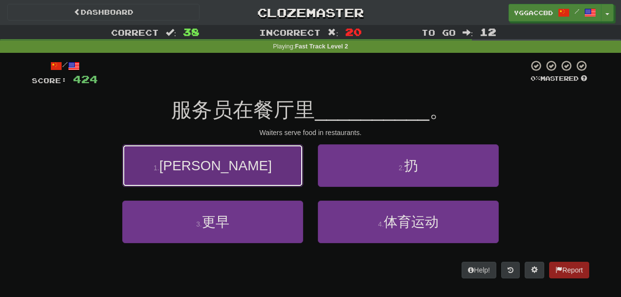
click at [272, 156] on button "1 . 上菜" at bounding box center [212, 165] width 181 height 43
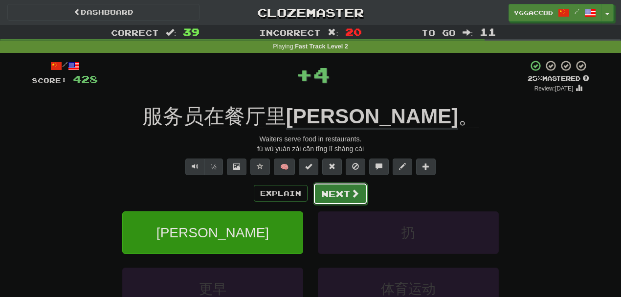
click at [340, 199] on button "Next" at bounding box center [340, 193] width 55 height 22
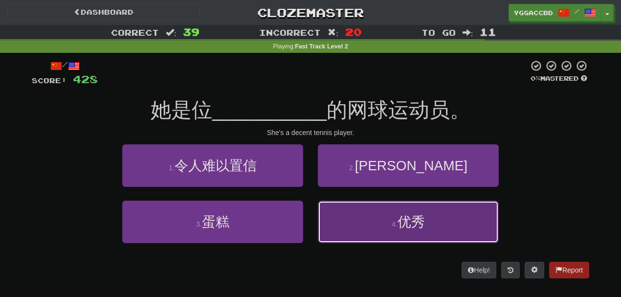
click at [366, 210] on button "4 . 优秀" at bounding box center [408, 221] width 181 height 43
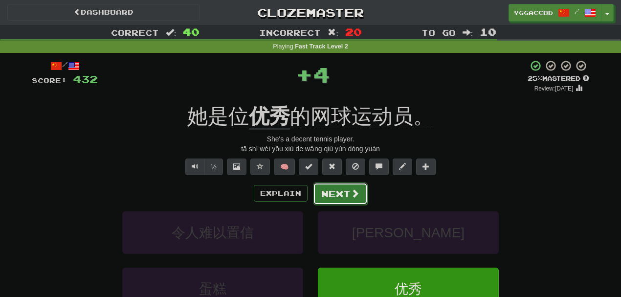
click at [342, 192] on button "Next" at bounding box center [340, 193] width 55 height 22
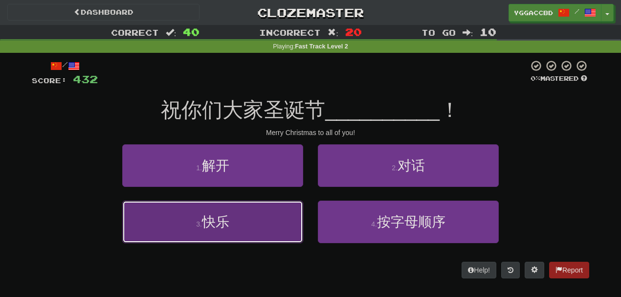
click at [263, 235] on button "3 . 快乐" at bounding box center [212, 221] width 181 height 43
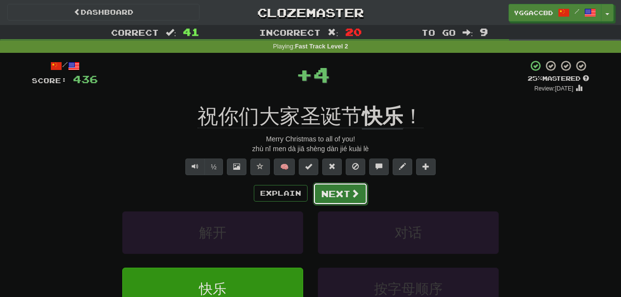
click at [328, 191] on button "Next" at bounding box center [340, 193] width 55 height 22
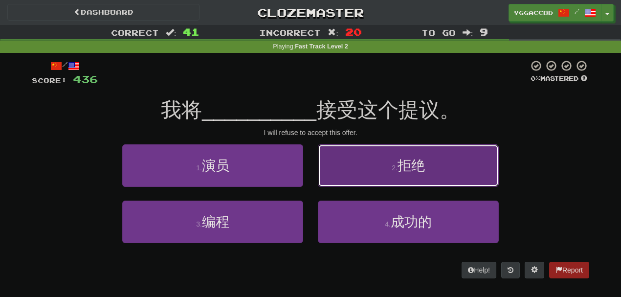
click at [366, 159] on button "2 . 拒绝" at bounding box center [408, 165] width 181 height 43
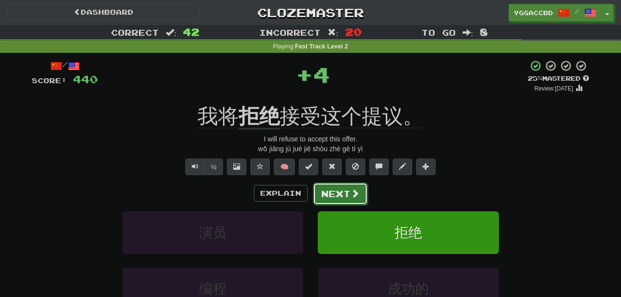
click at [327, 195] on button "Next" at bounding box center [340, 193] width 55 height 22
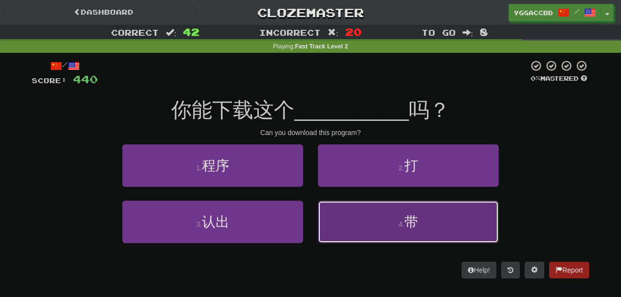
click at [385, 233] on button "4 . 带" at bounding box center [408, 221] width 181 height 43
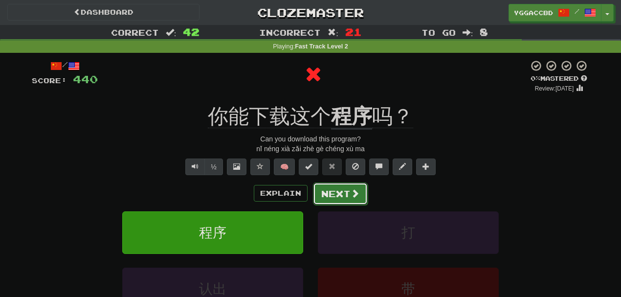
click at [341, 195] on button "Next" at bounding box center [340, 193] width 55 height 22
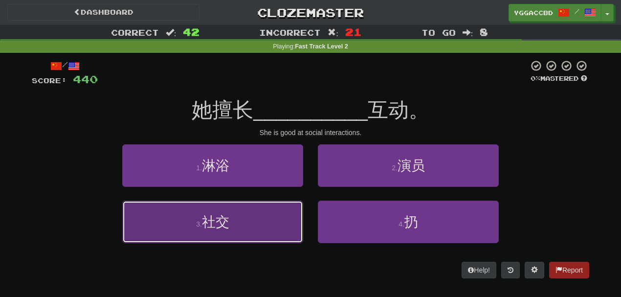
click at [278, 210] on button "3 . 社交" at bounding box center [212, 221] width 181 height 43
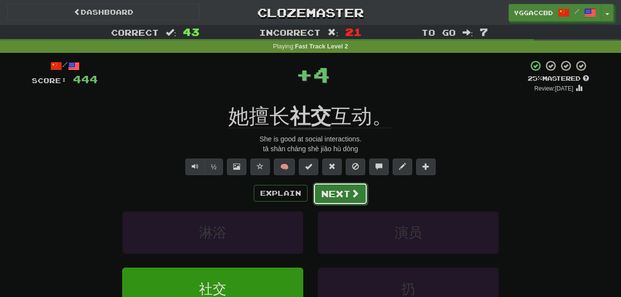
click at [335, 196] on button "Next" at bounding box center [340, 193] width 55 height 22
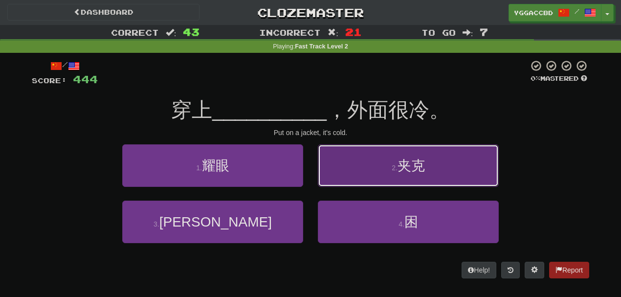
click at [382, 168] on button "2 . 夹克" at bounding box center [408, 165] width 181 height 43
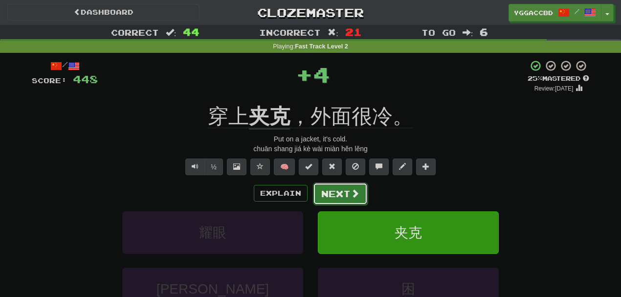
click at [351, 184] on button "Next" at bounding box center [340, 193] width 55 height 22
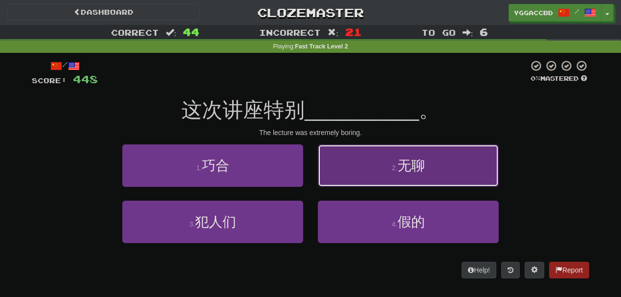
click at [376, 173] on button "2 . 无聊" at bounding box center [408, 165] width 181 height 43
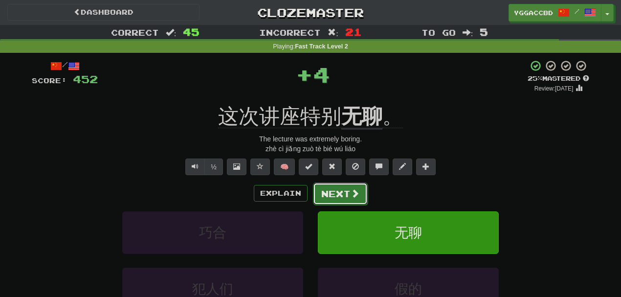
click at [346, 187] on button "Next" at bounding box center [340, 193] width 55 height 22
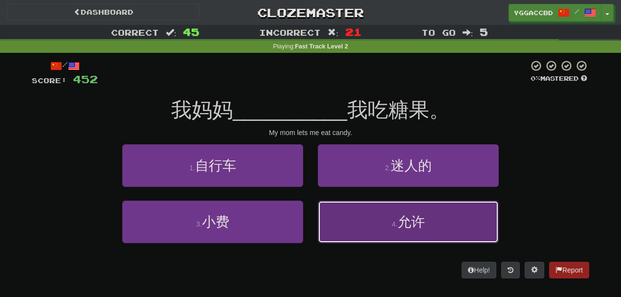
click at [362, 221] on button "4 . 允许" at bounding box center [408, 221] width 181 height 43
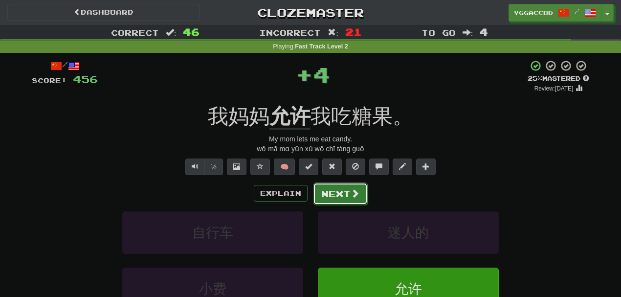
click at [334, 194] on button "Next" at bounding box center [340, 193] width 55 height 22
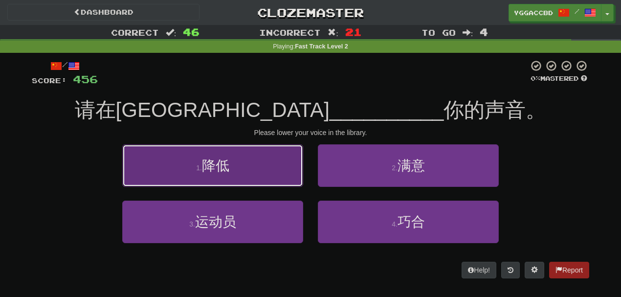
click at [255, 174] on button "1 . 降低" at bounding box center [212, 165] width 181 height 43
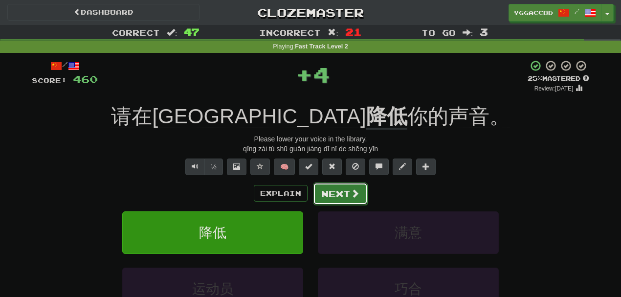
click at [338, 182] on button "Next" at bounding box center [340, 193] width 55 height 22
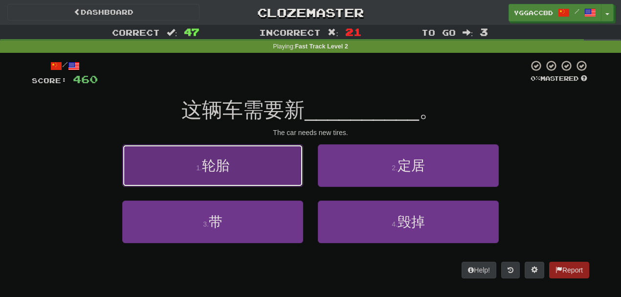
click at [280, 165] on button "1 . 轮胎" at bounding box center [212, 165] width 181 height 43
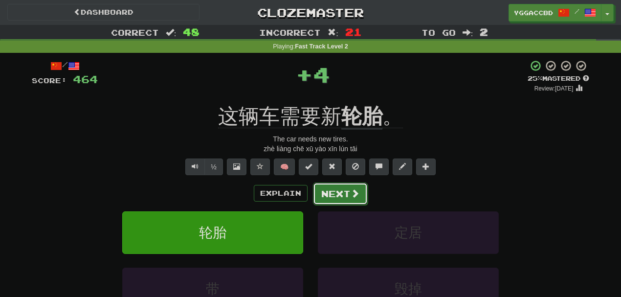
click at [331, 185] on button "Next" at bounding box center [340, 193] width 55 height 22
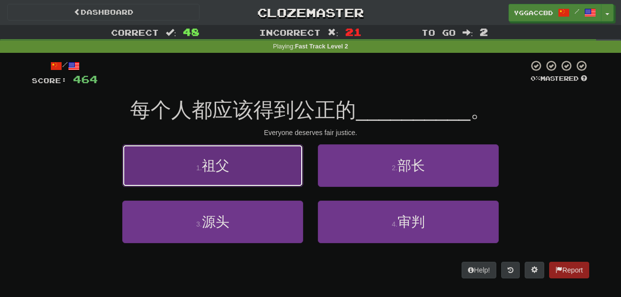
click at [273, 165] on button "1 . 祖父" at bounding box center [212, 165] width 181 height 43
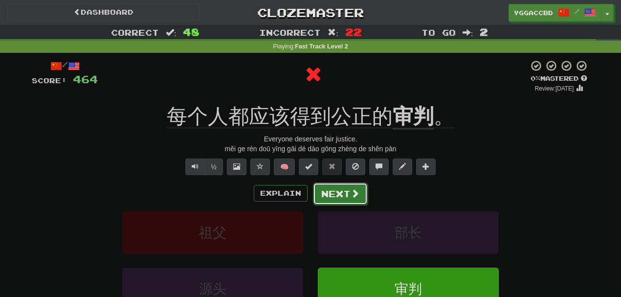
click at [336, 189] on button "Next" at bounding box center [340, 193] width 55 height 22
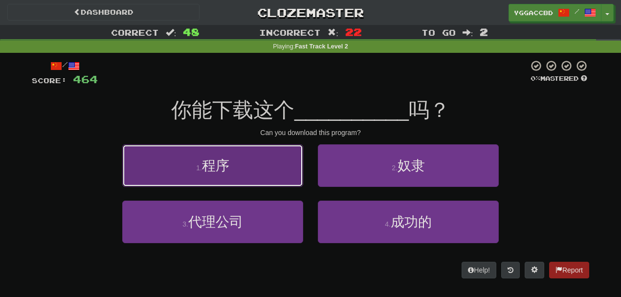
click at [240, 179] on button "1 . 程序" at bounding box center [212, 165] width 181 height 43
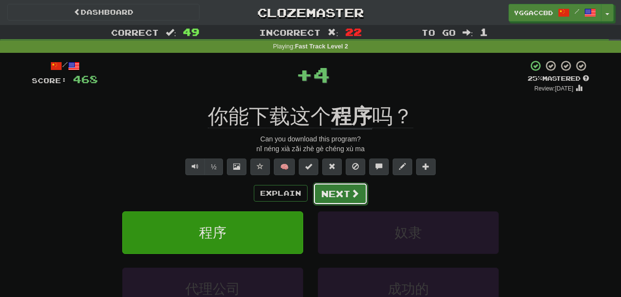
click at [328, 184] on button "Next" at bounding box center [340, 193] width 55 height 22
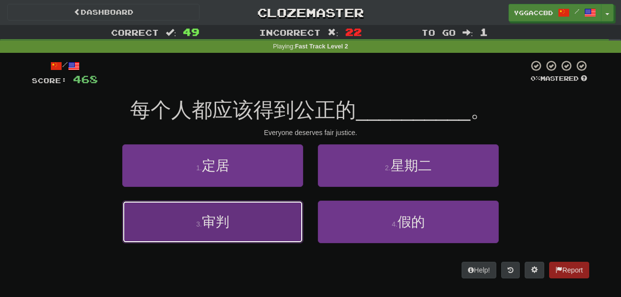
click at [251, 217] on button "3 . 审判" at bounding box center [212, 221] width 181 height 43
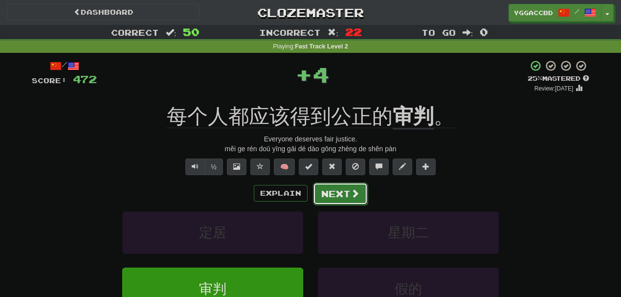
click at [334, 184] on button "Next" at bounding box center [340, 193] width 55 height 22
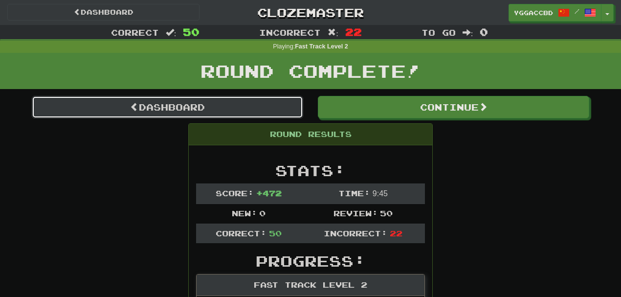
click at [178, 111] on link "Dashboard" at bounding box center [167, 107] width 271 height 22
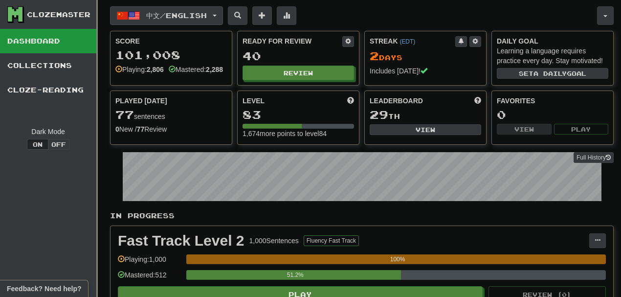
click at [220, 13] on button "中文 / English" at bounding box center [166, 15] width 113 height 19
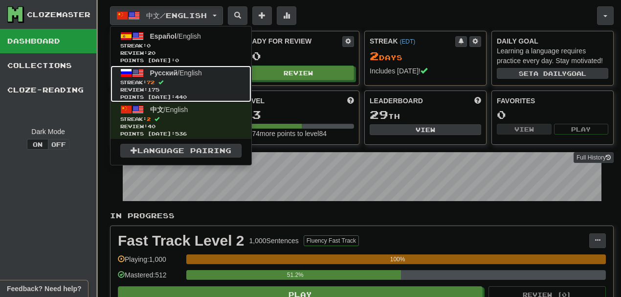
click at [182, 71] on span "Русский / English" at bounding box center [176, 73] width 52 height 8
